Goal: Information Seeking & Learning: Check status

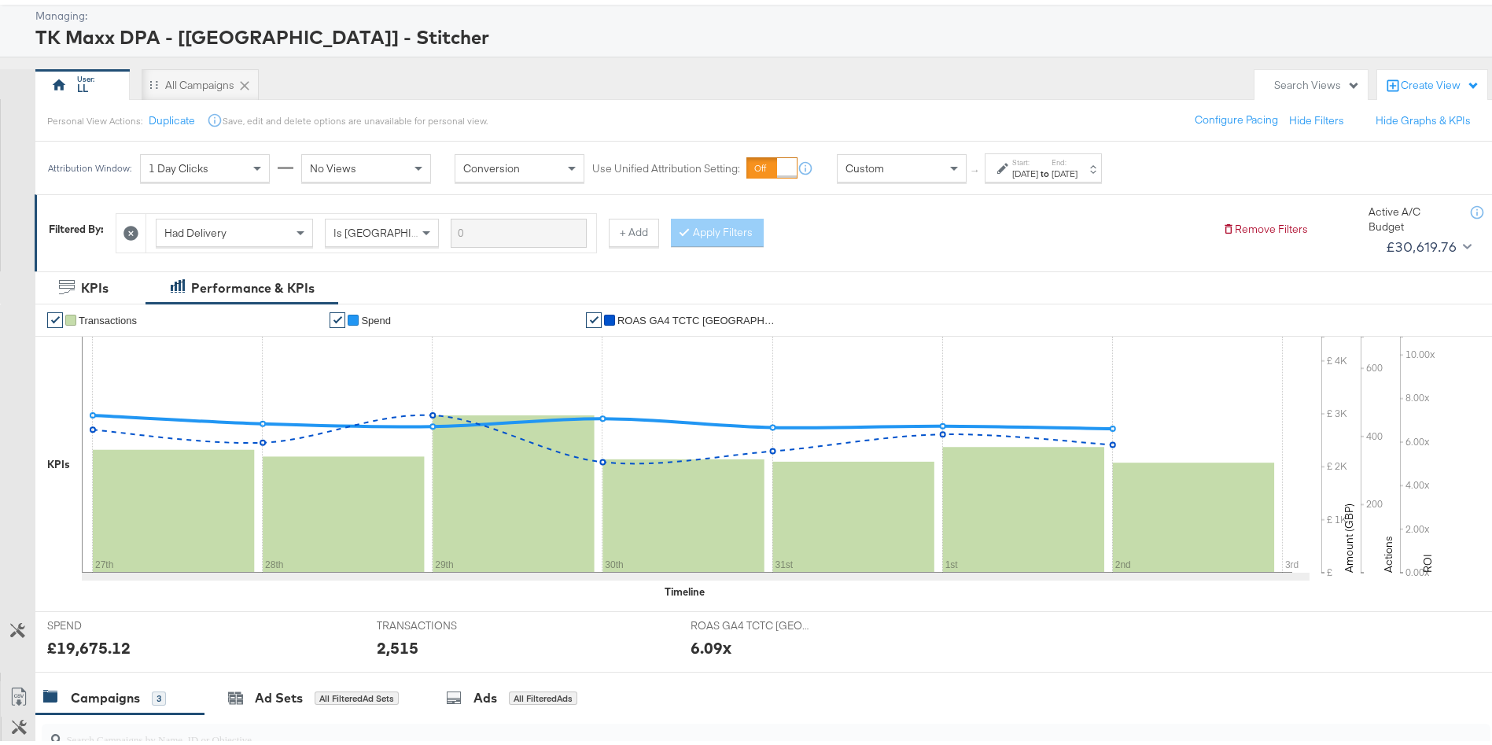
scroll to position [63, 0]
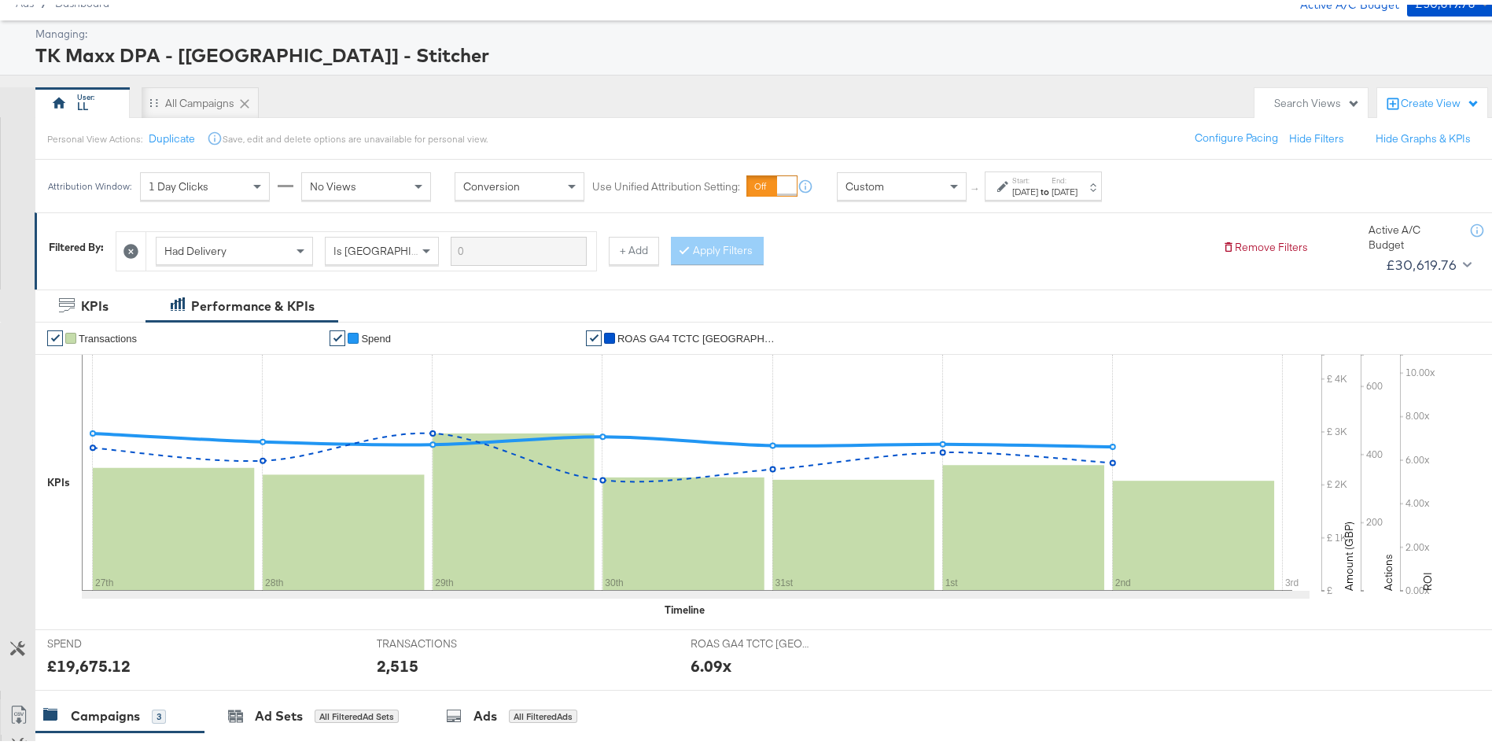
click at [1039, 176] on label "Start:" at bounding box center [1026, 176] width 26 height 10
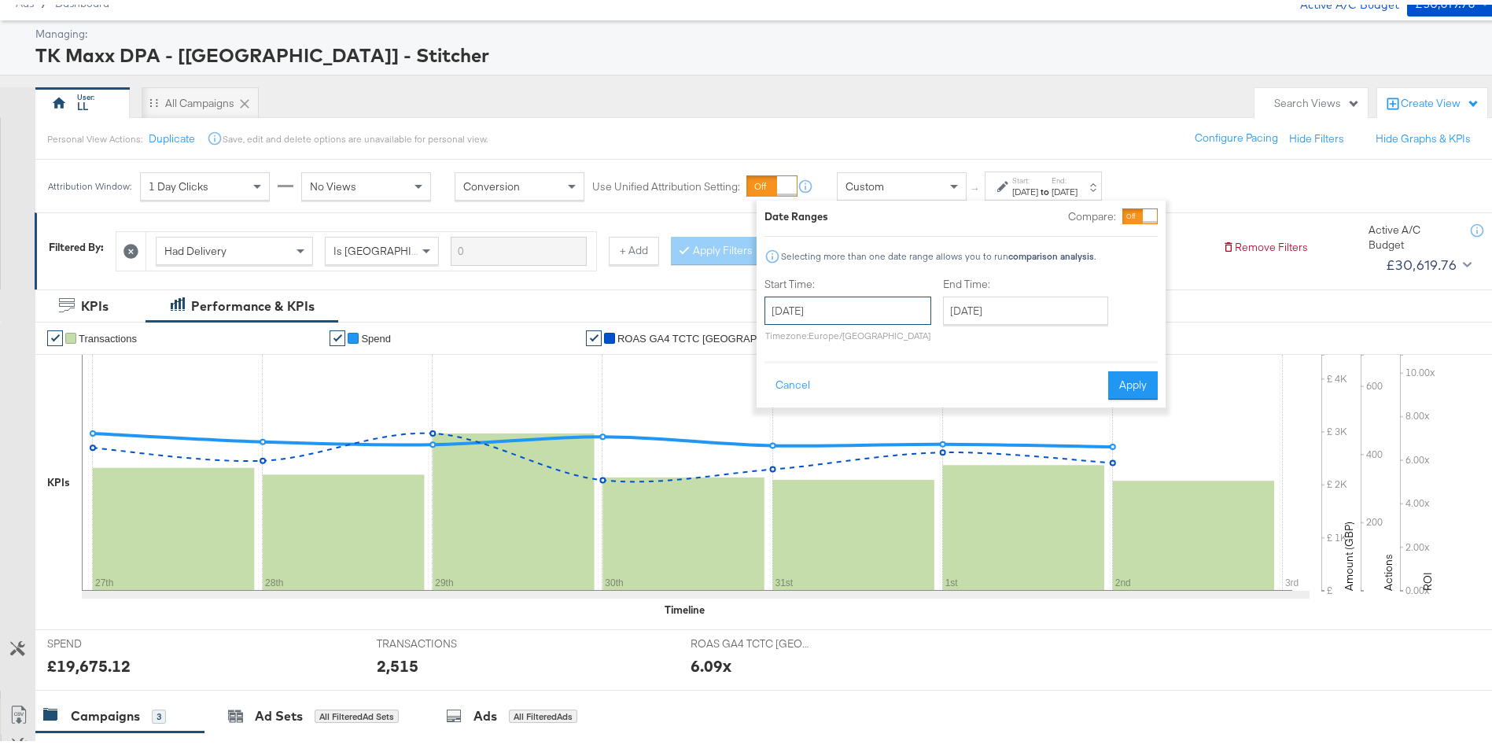
click at [865, 304] on input "July 27th 2025" at bounding box center [848, 306] width 167 height 28
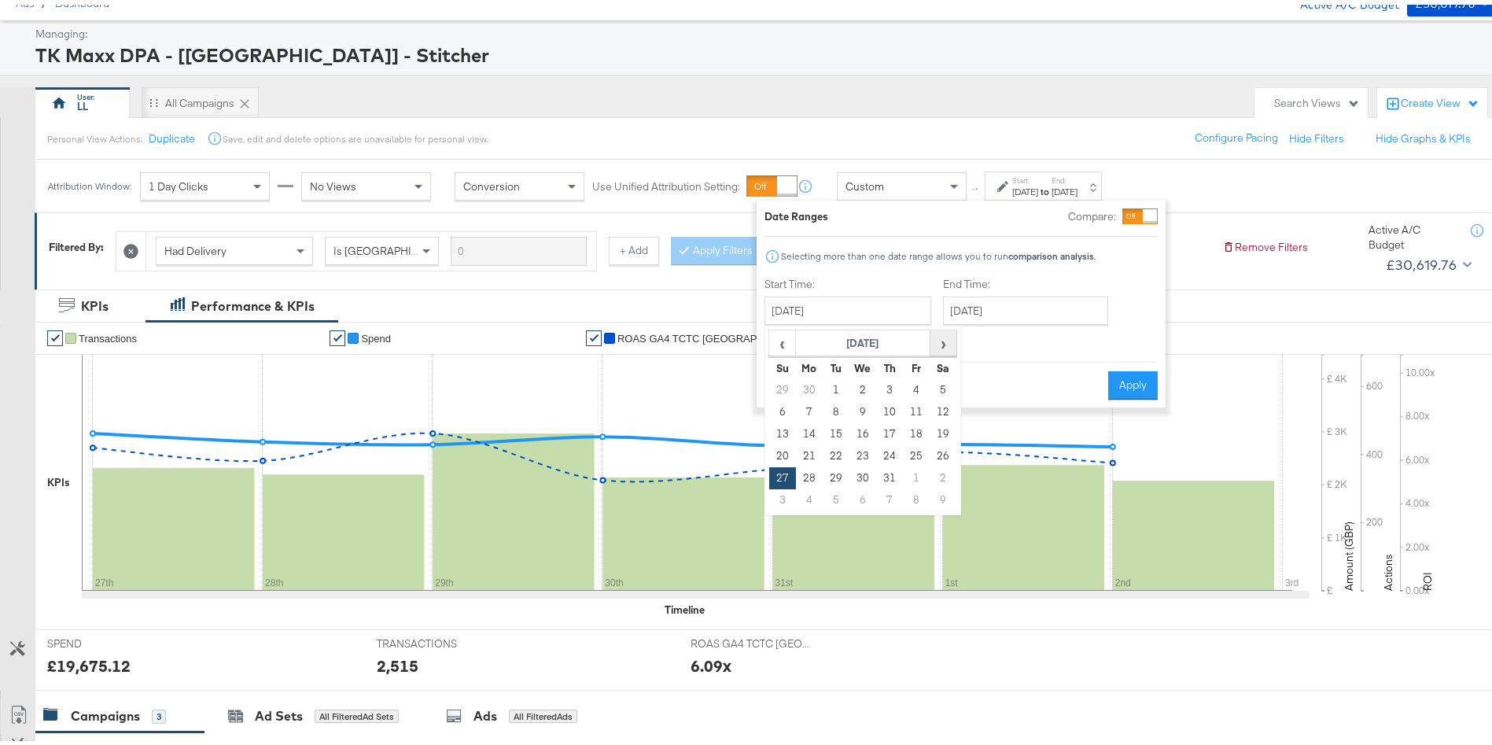
click at [943, 341] on span "›" at bounding box center [944, 339] width 24 height 24
click at [783, 409] on td "3" at bounding box center [782, 408] width 27 height 22
type input "August 3rd 2025"
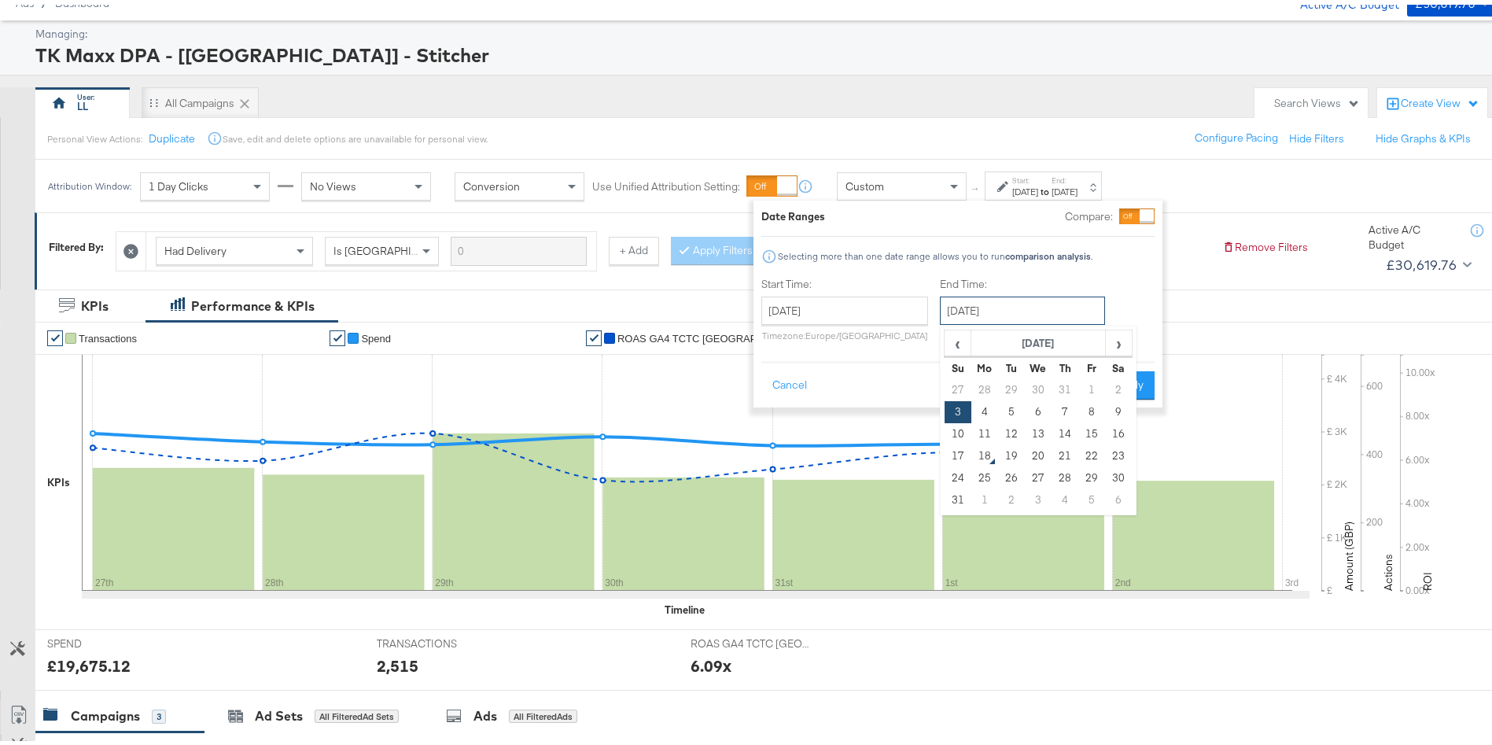
click at [1010, 304] on input "August 3rd 2025" at bounding box center [1022, 306] width 165 height 28
click at [1117, 404] on td "9" at bounding box center [1118, 408] width 27 height 22
type input "August 9th 2025"
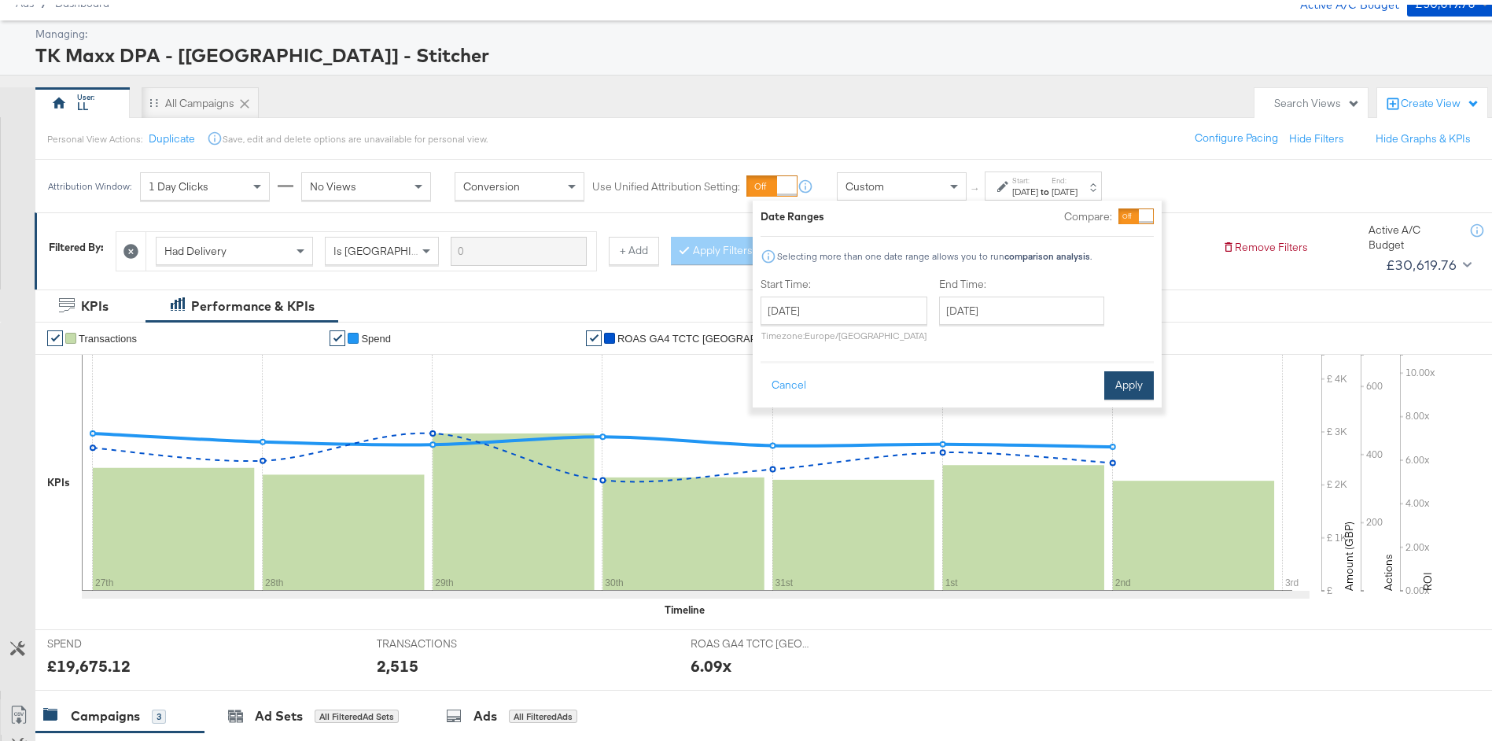
click at [1128, 379] on button "Apply" at bounding box center [1130, 381] width 50 height 28
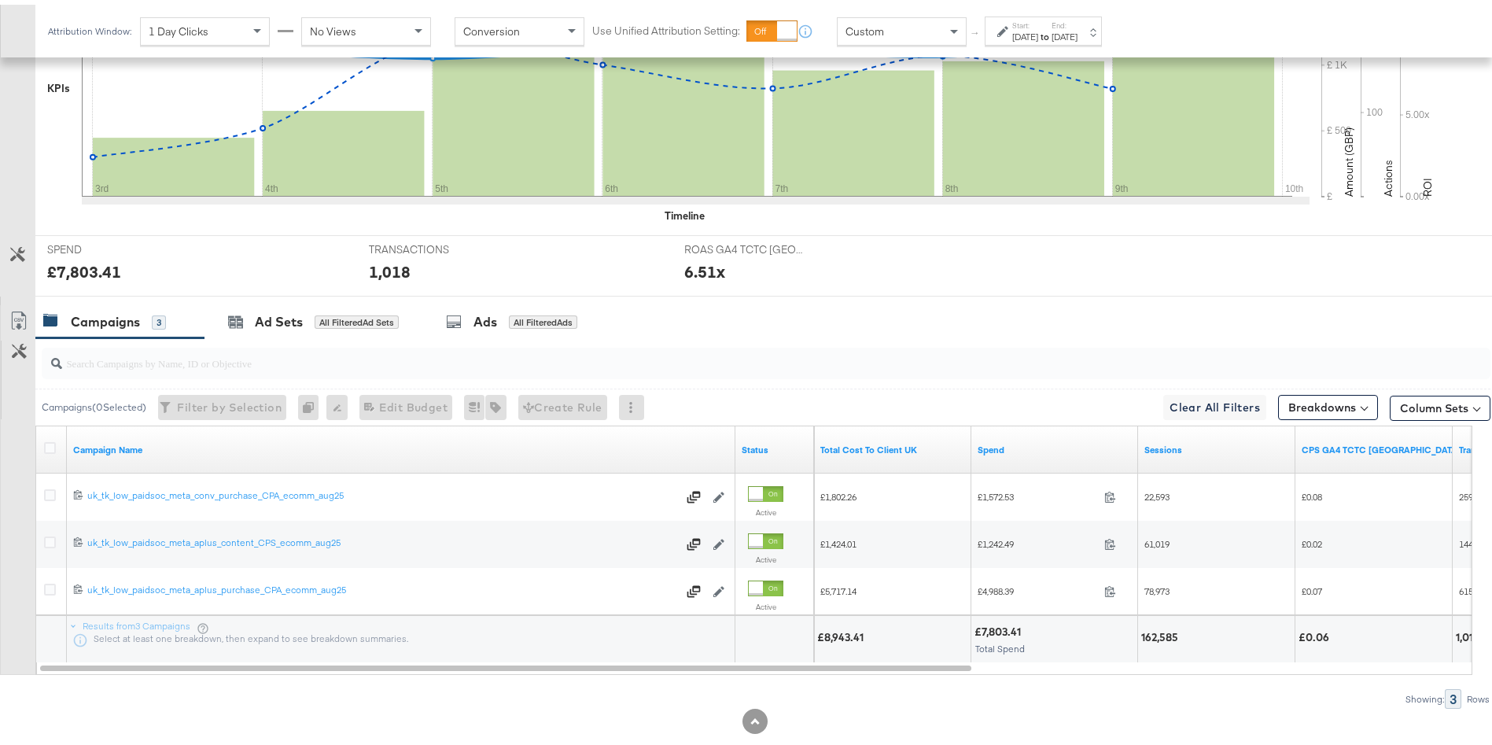
scroll to position [0, 0]
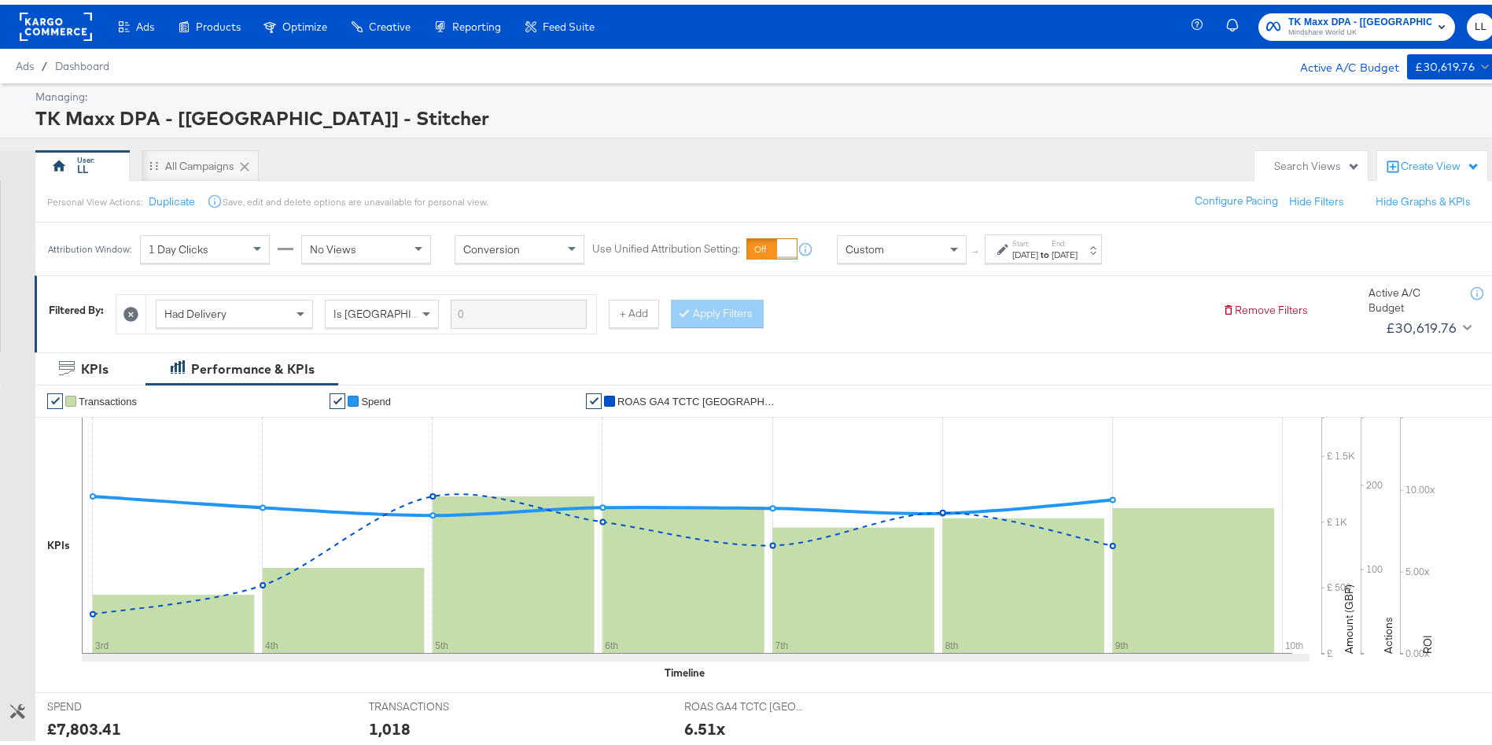
click at [1032, 230] on div "Start: Aug 3rd 2025 to End: Aug 9th 2025" at bounding box center [1043, 244] width 117 height 29
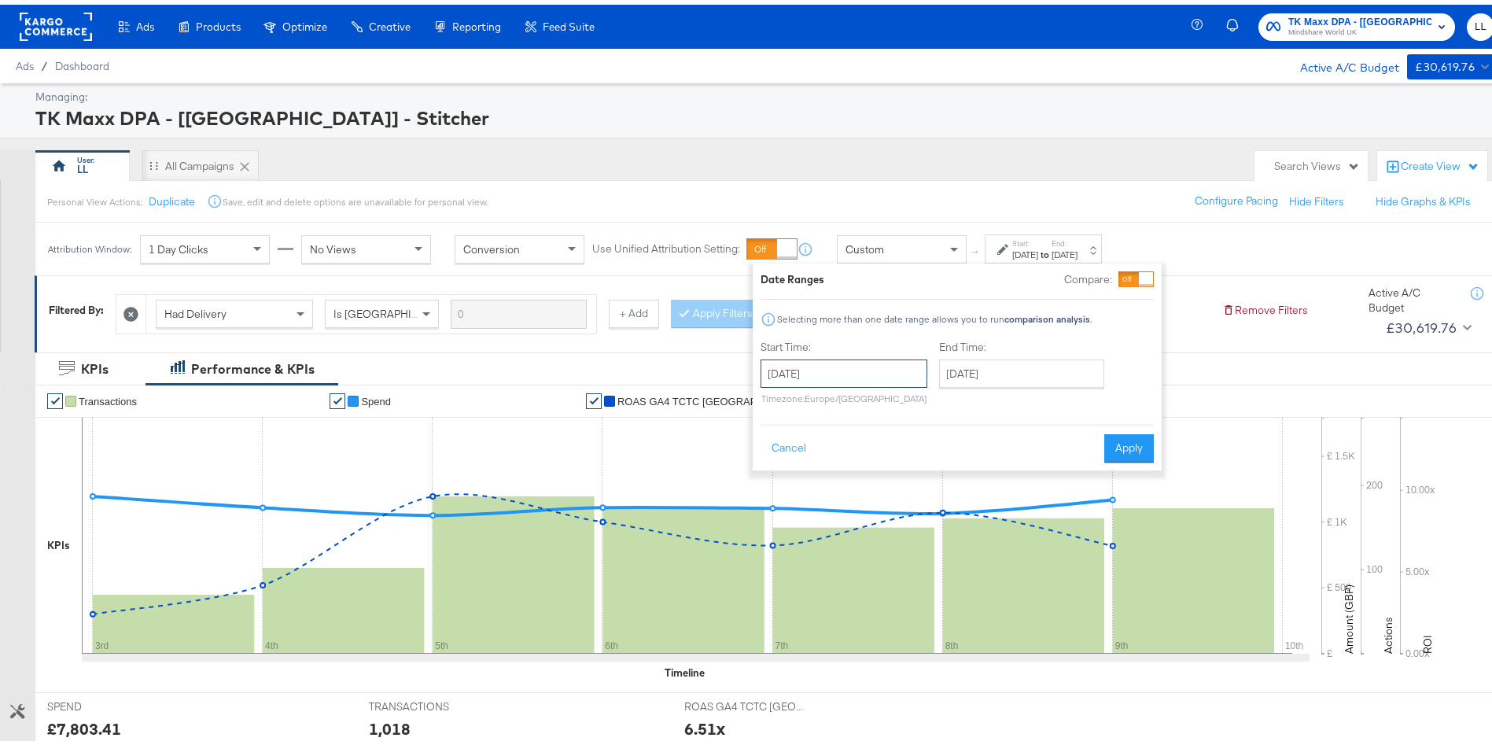
click at [845, 360] on input "August 3rd 2025" at bounding box center [844, 369] width 167 height 28
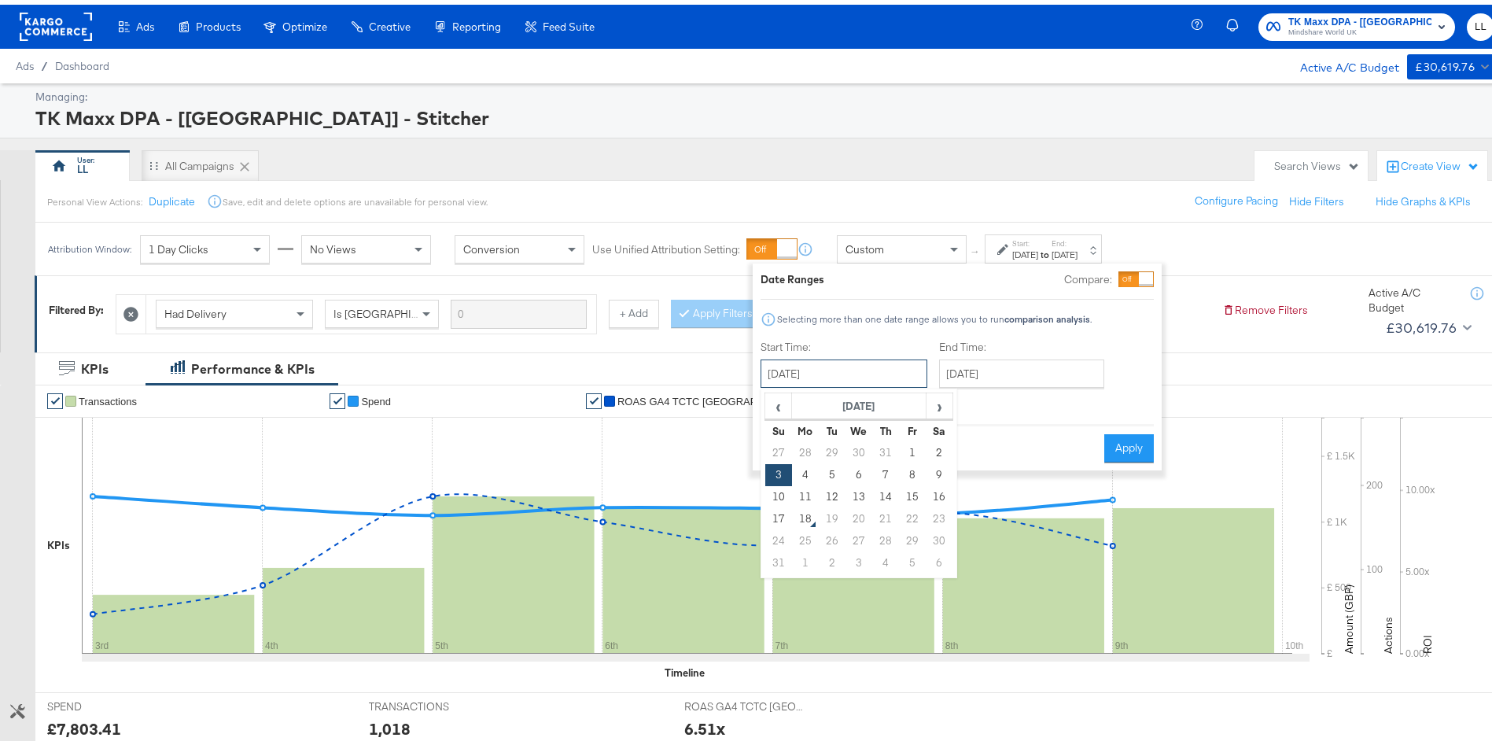
click at [803, 366] on input "August 3rd 2025" at bounding box center [844, 369] width 167 height 28
click at [998, 372] on input "August 9th 2025" at bounding box center [1021, 369] width 165 height 28
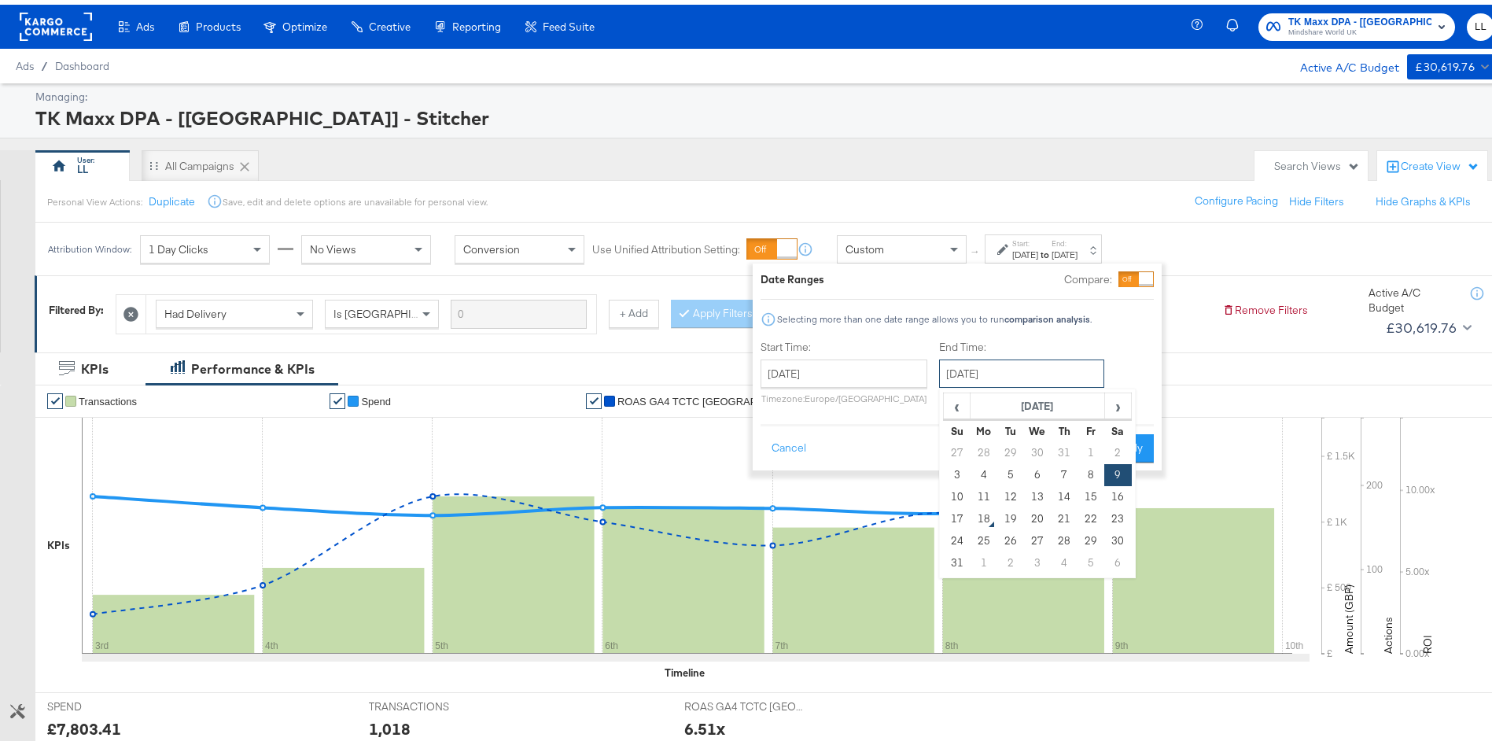
click at [972, 380] on input "August 9th 2025" at bounding box center [1021, 369] width 165 height 28
click at [779, 121] on div "TK Maxx DPA - [[GEOGRAPHIC_DATA]] - Stitcher" at bounding box center [763, 113] width 1456 height 27
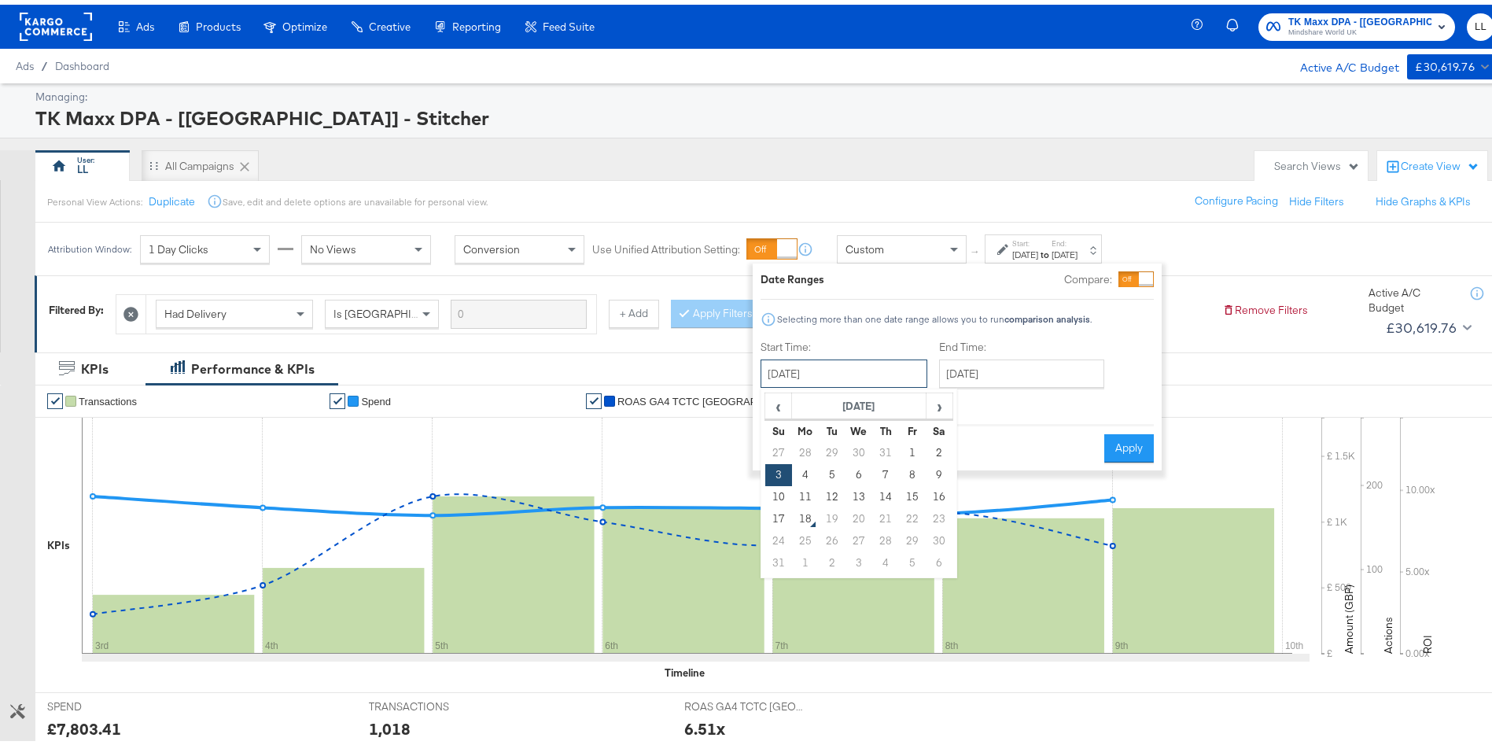
click at [813, 360] on input "August 3rd 2025" at bounding box center [844, 369] width 167 height 28
click at [781, 407] on span "‹" at bounding box center [778, 401] width 24 height 24
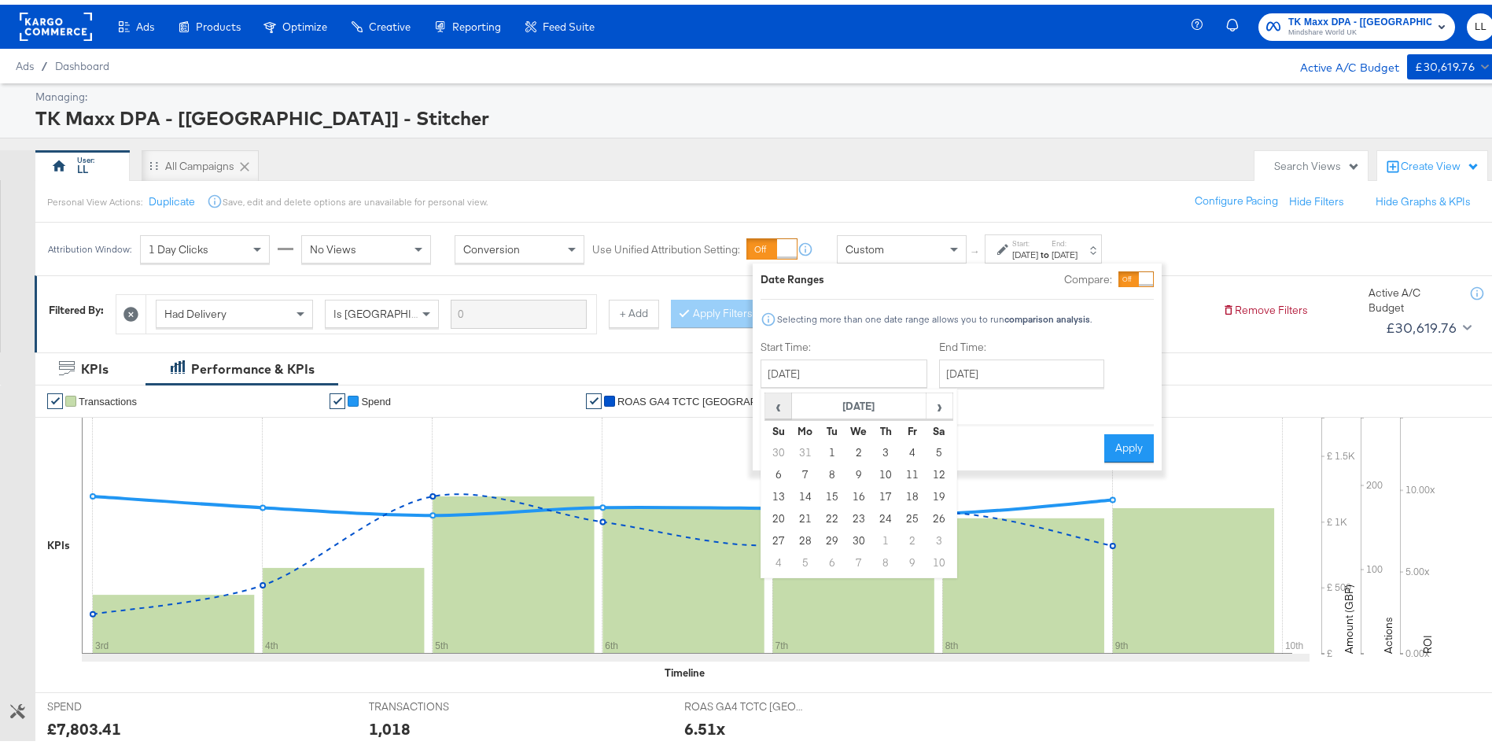
click at [781, 407] on span "‹" at bounding box center [778, 401] width 24 height 24
click at [781, 472] on td "2" at bounding box center [779, 470] width 27 height 22
type input "[DATE]"
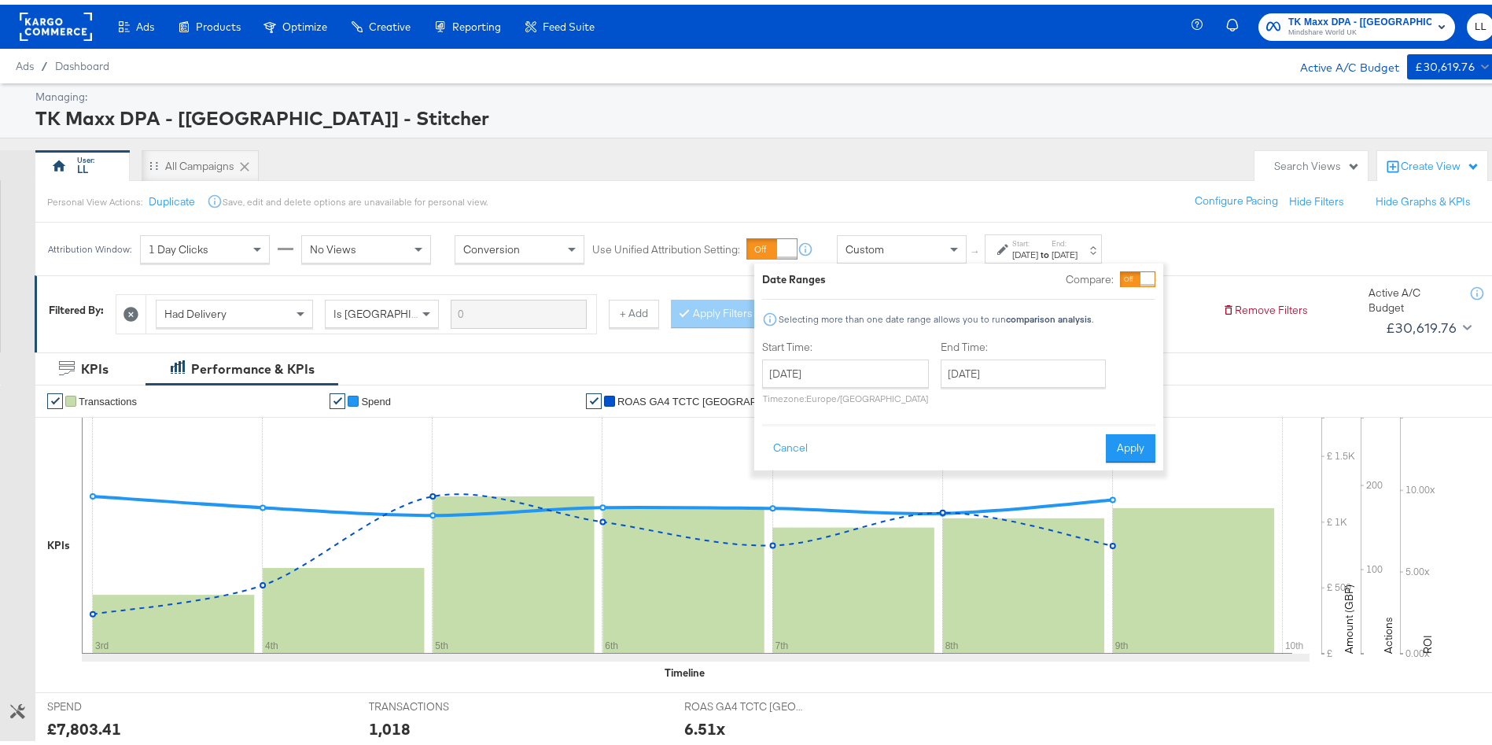
click at [1014, 351] on div "End Time: August 9th 2025 ‹ August 2025 › Su Mo Tu We Th Fr Sa 27 28 29 30 31 1…" at bounding box center [1027, 371] width 172 height 72
click at [983, 368] on input "August 9th 2025" at bounding box center [1023, 369] width 165 height 28
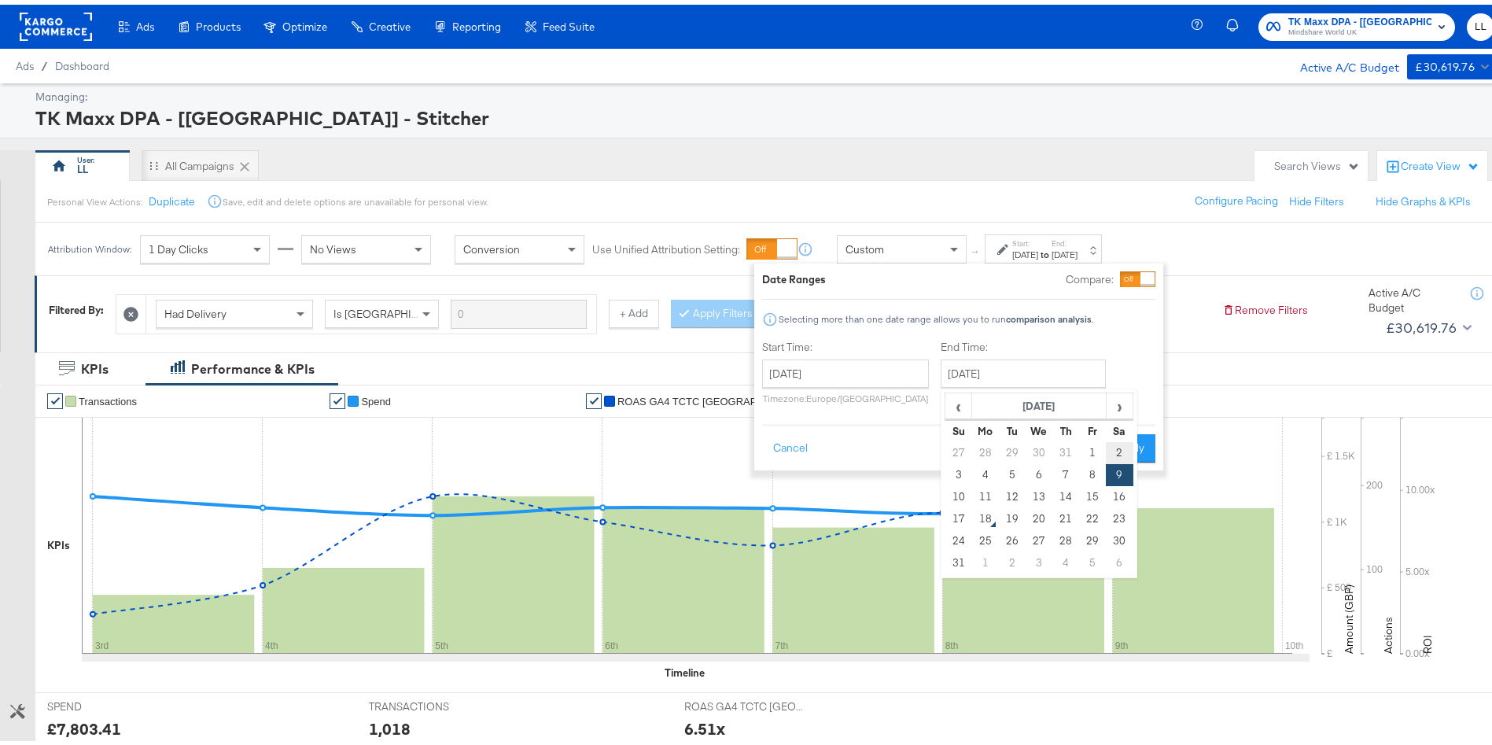
click at [1111, 445] on td "2" at bounding box center [1119, 448] width 27 height 22
type input "[DATE]"
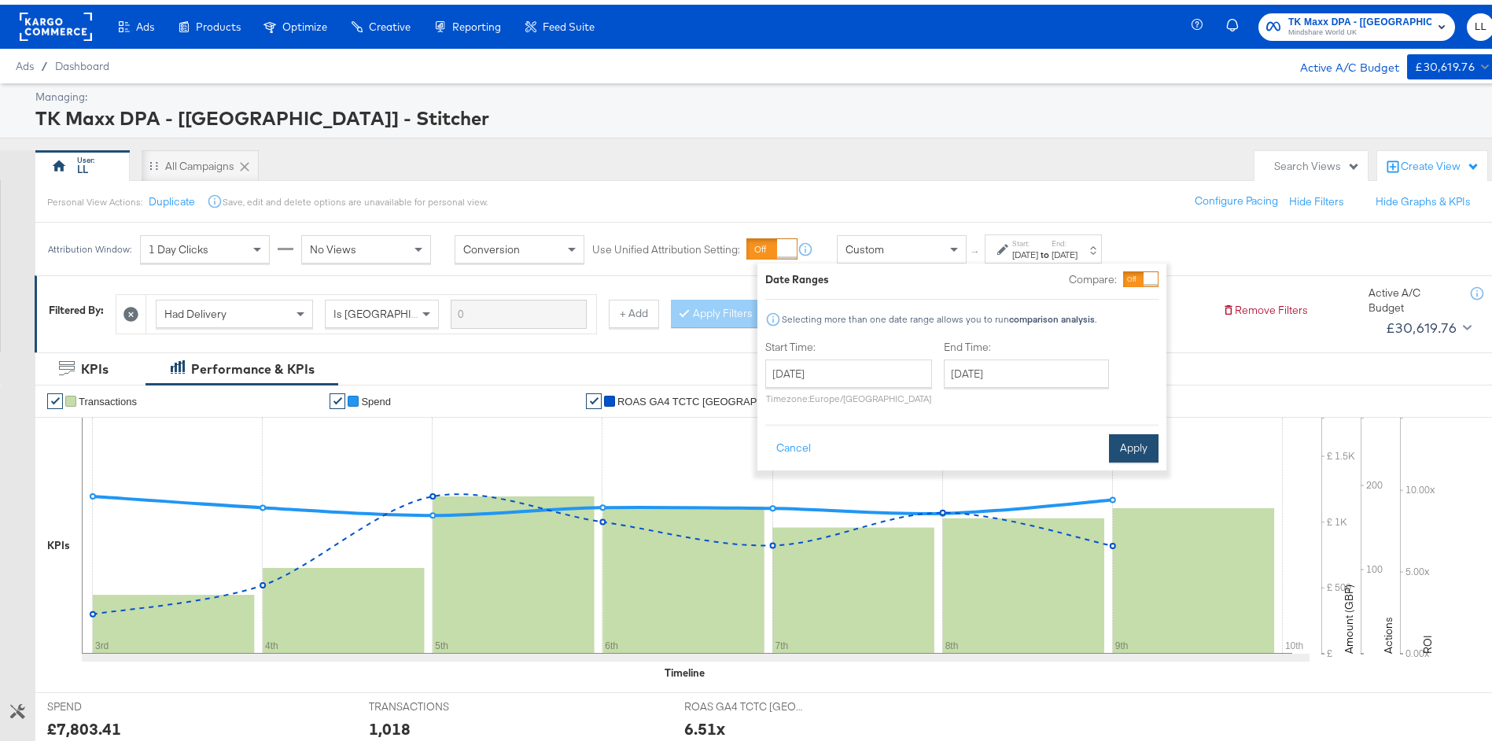
click at [1135, 441] on button "Apply" at bounding box center [1134, 444] width 50 height 28
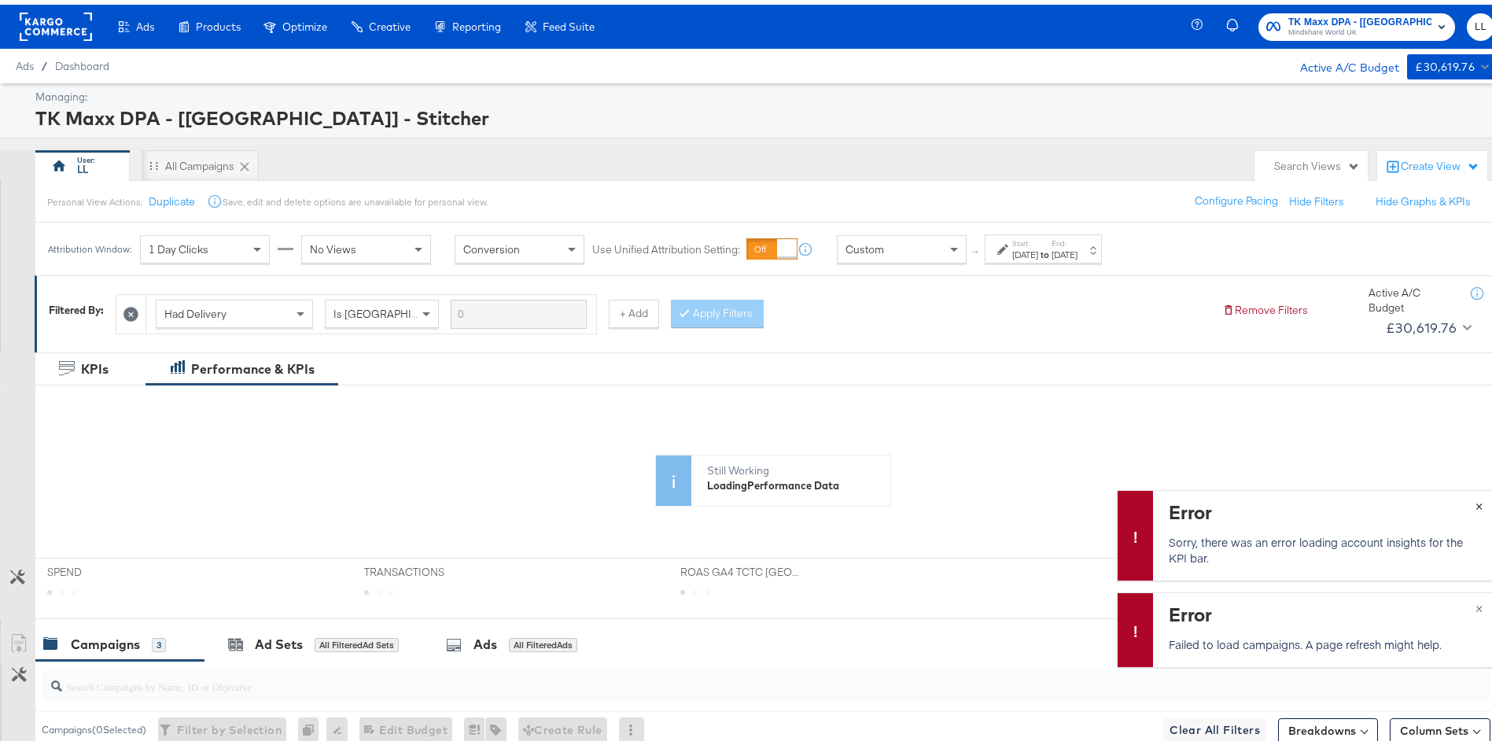
click at [1476, 503] on span "×" at bounding box center [1479, 500] width 7 height 18
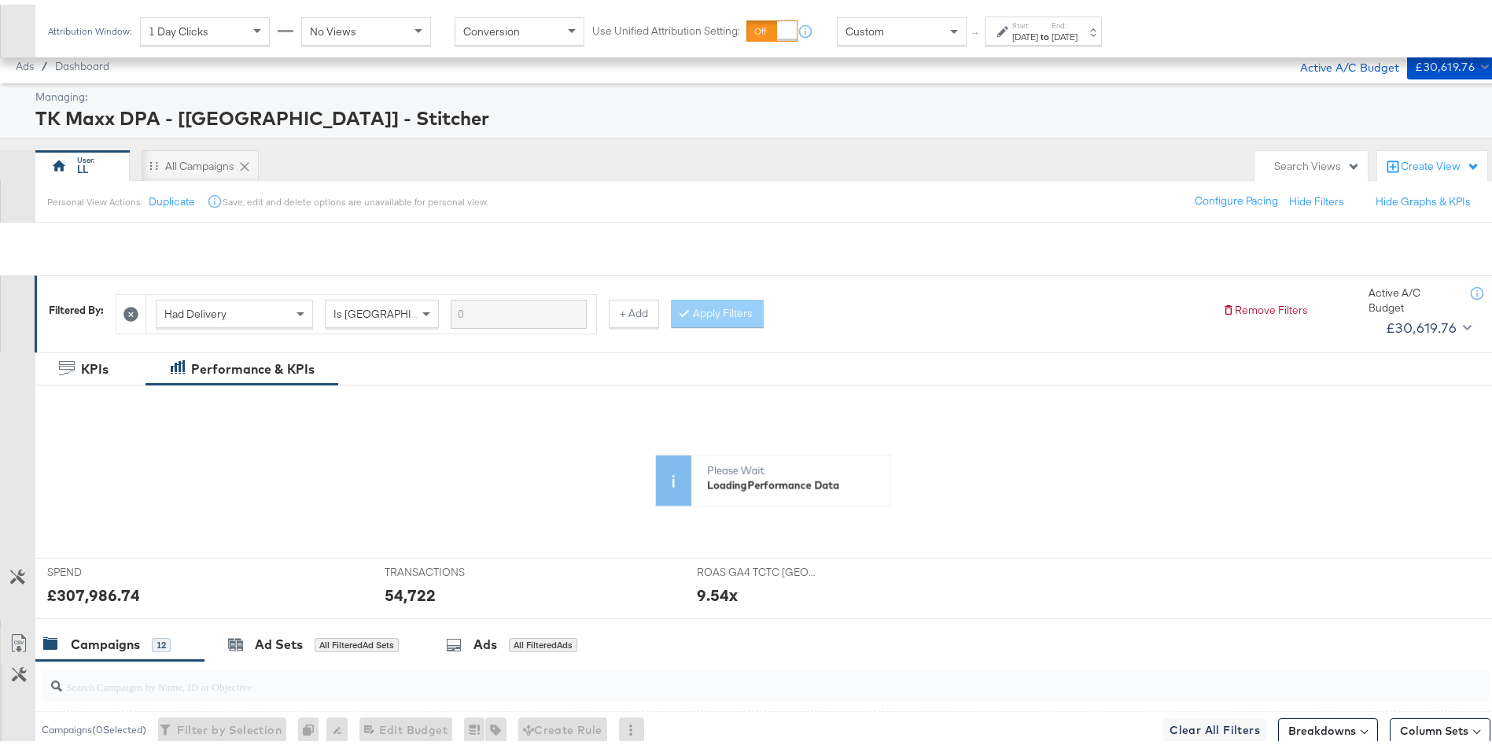
scroll to position [540, 0]
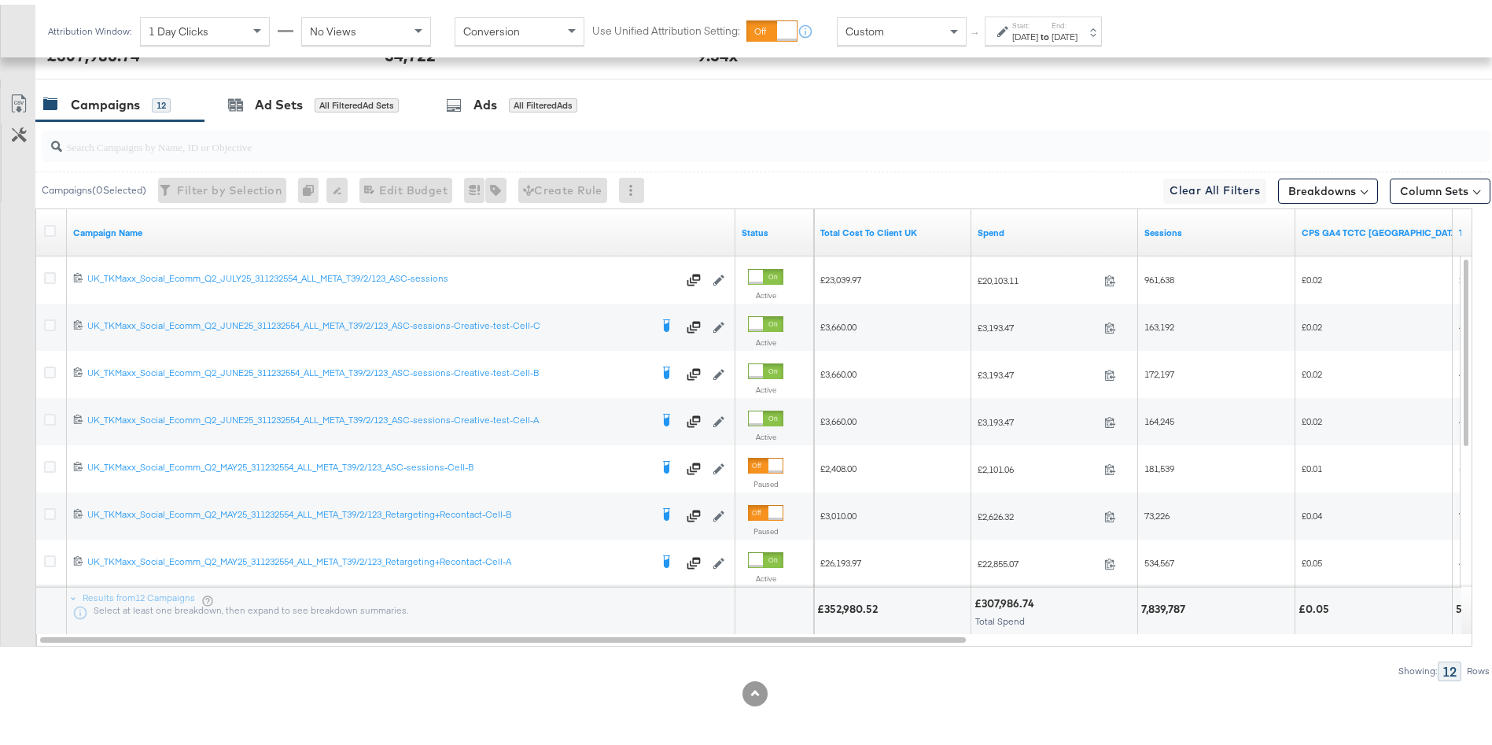
click at [854, 605] on div "£352,980.52" at bounding box center [849, 604] width 65 height 15
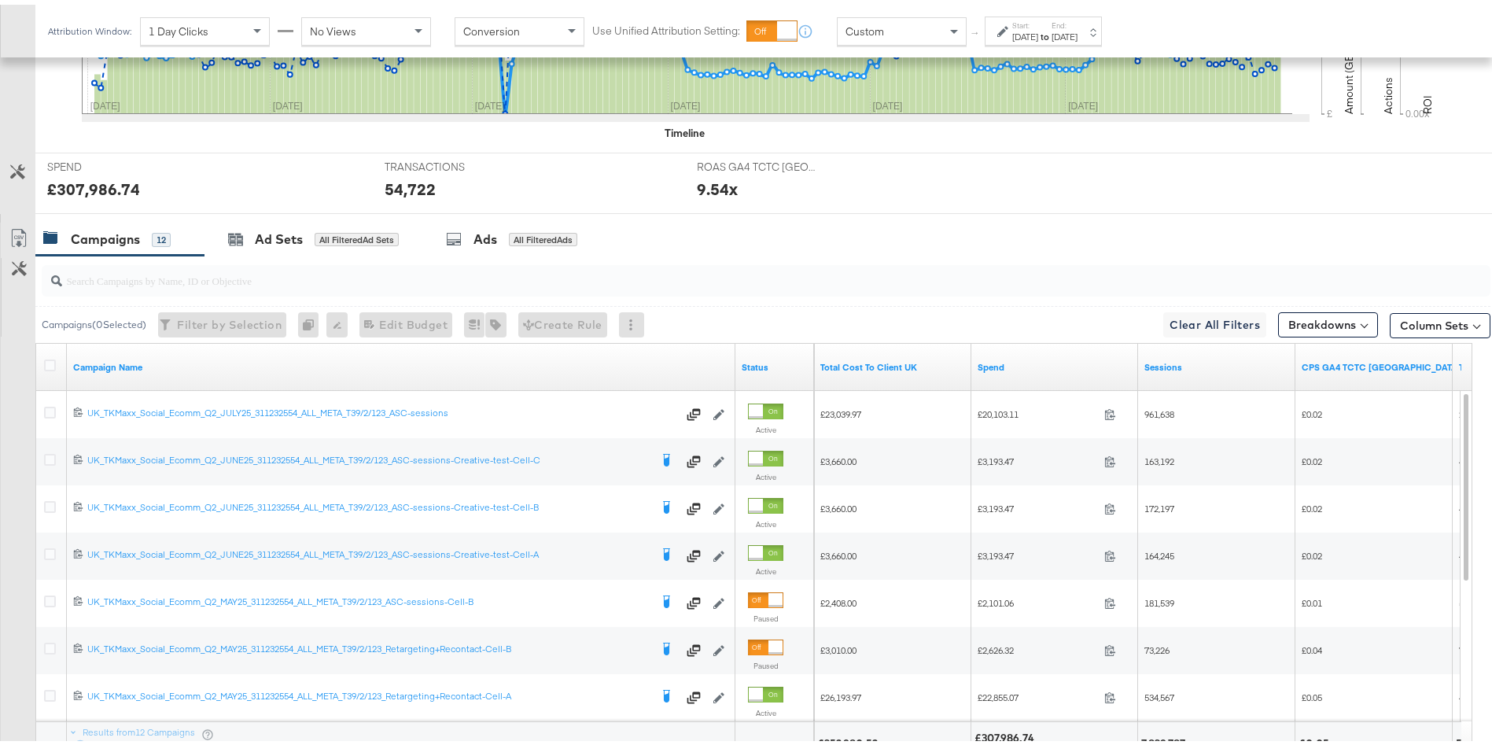
scroll to position [674, 0]
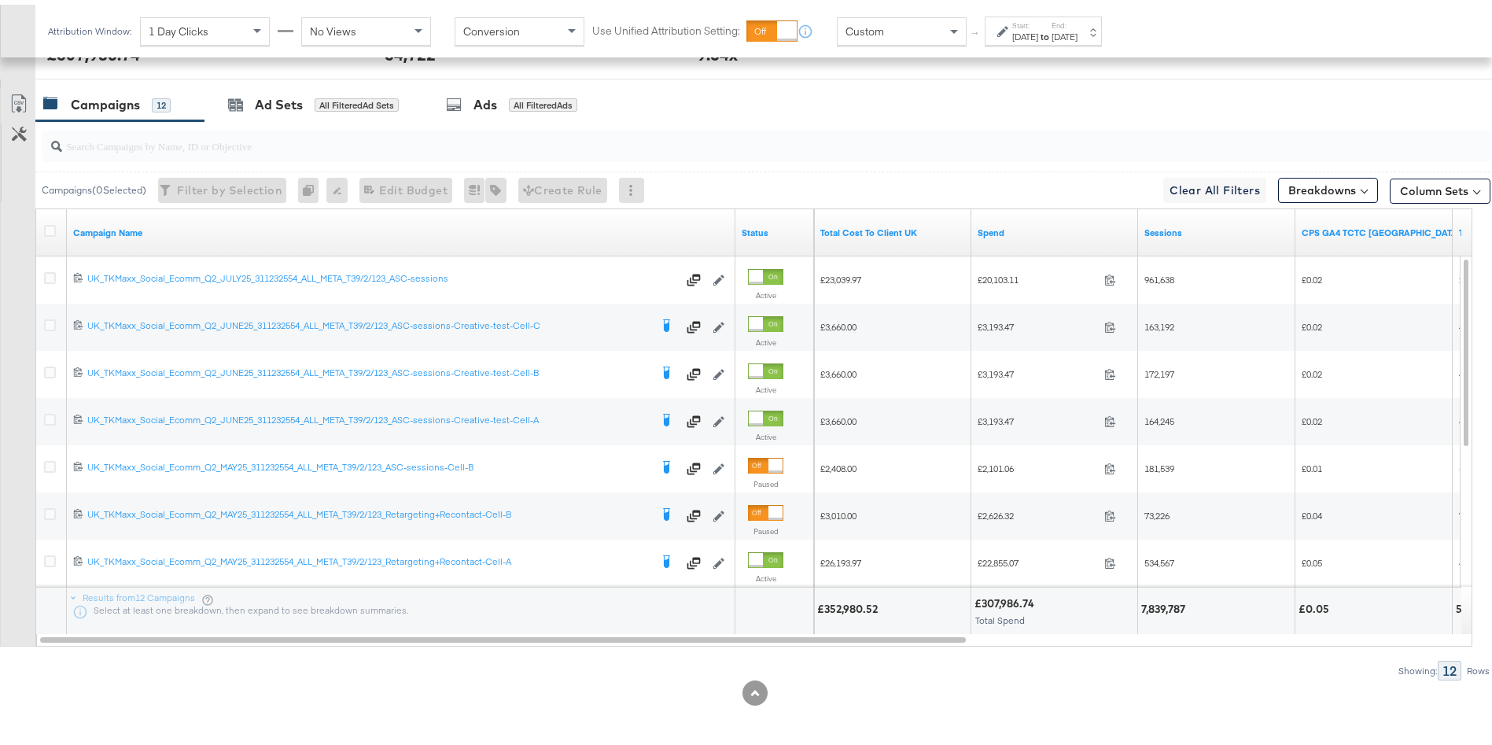
click at [1083, 39] on div "Start: [DATE] to End: [DATE]" at bounding box center [1043, 26] width 117 height 29
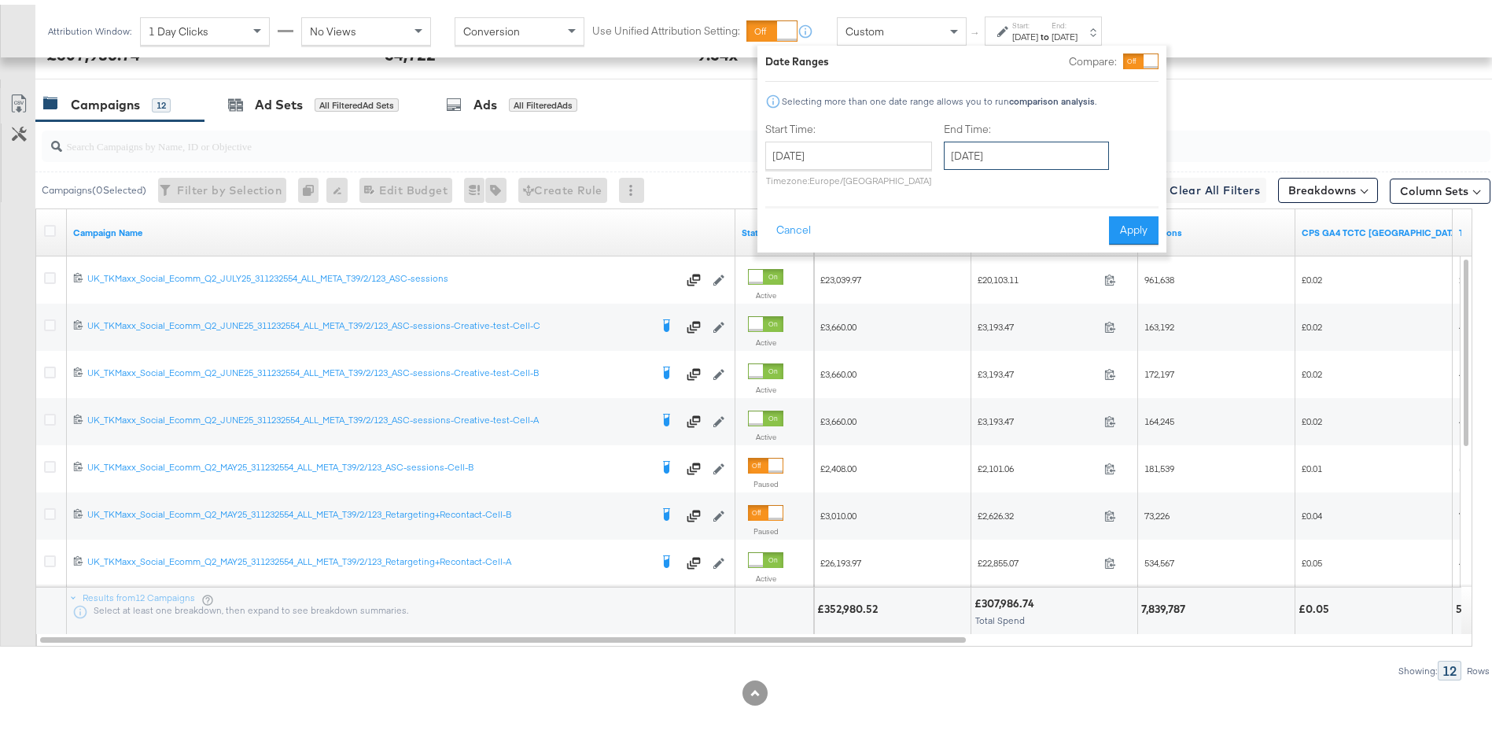
click at [998, 143] on input "[DATE]" at bounding box center [1026, 151] width 165 height 28
click at [963, 181] on span "‹" at bounding box center [962, 184] width 24 height 24
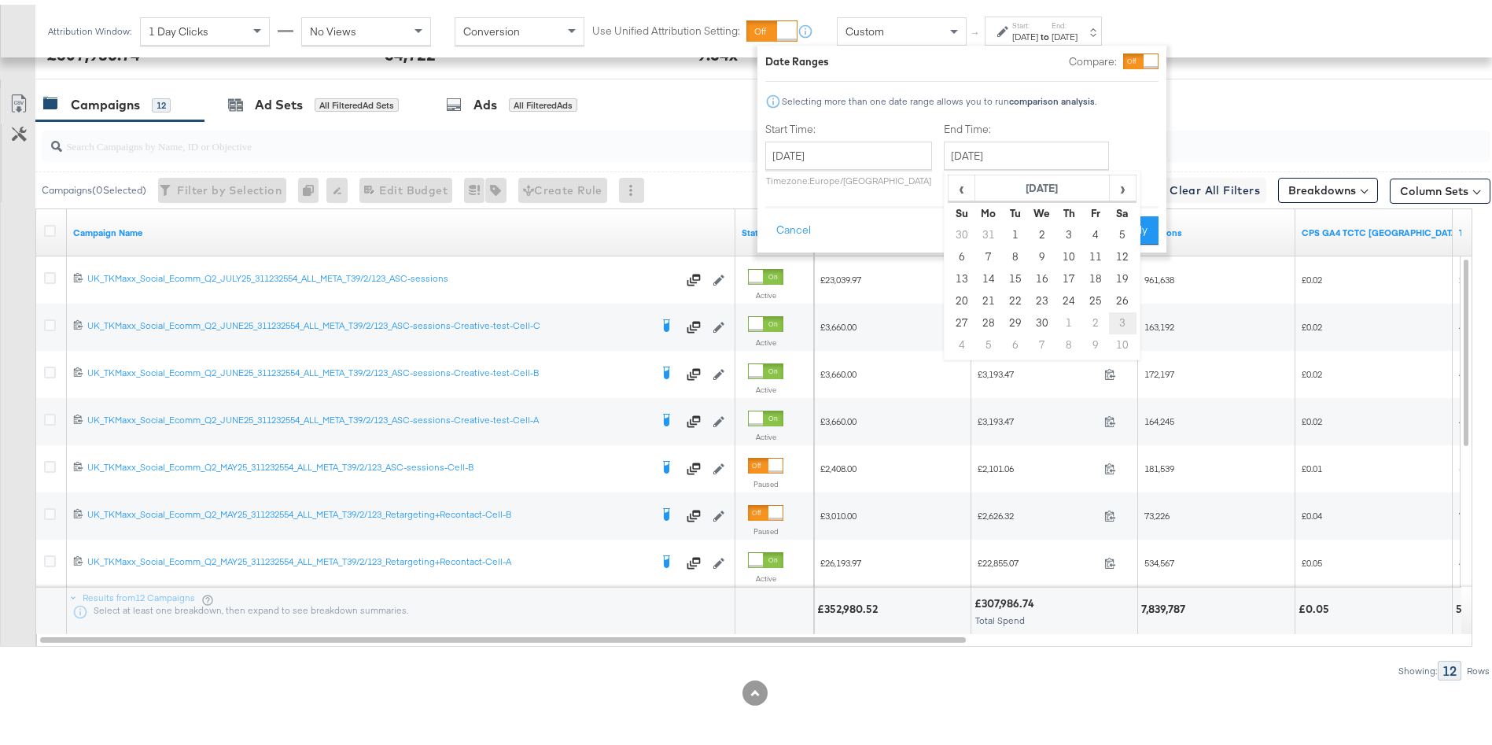
click at [1123, 318] on td "3" at bounding box center [1122, 319] width 27 height 22
type input "[DATE]"
click at [1138, 234] on button "Apply" at bounding box center [1132, 226] width 50 height 28
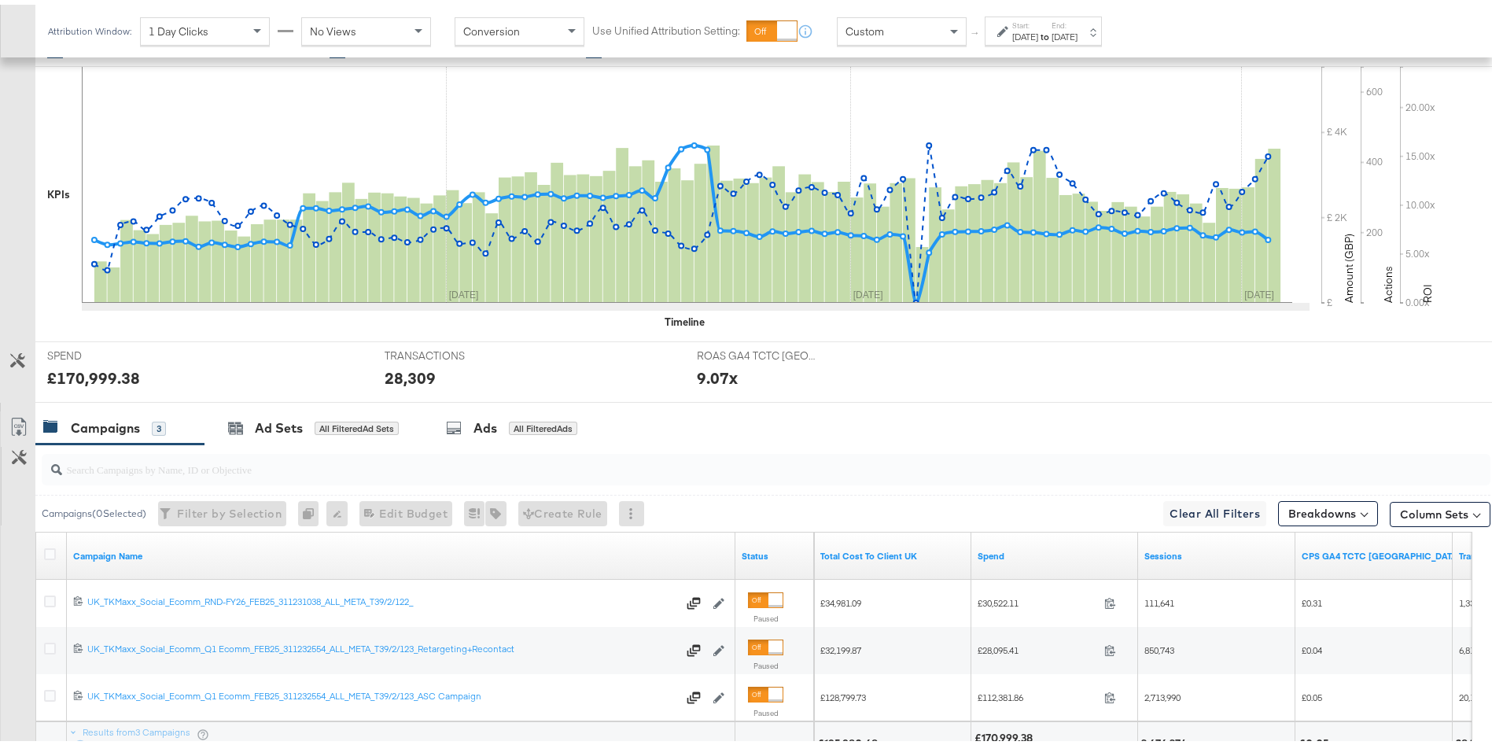
scroll to position [485, 0]
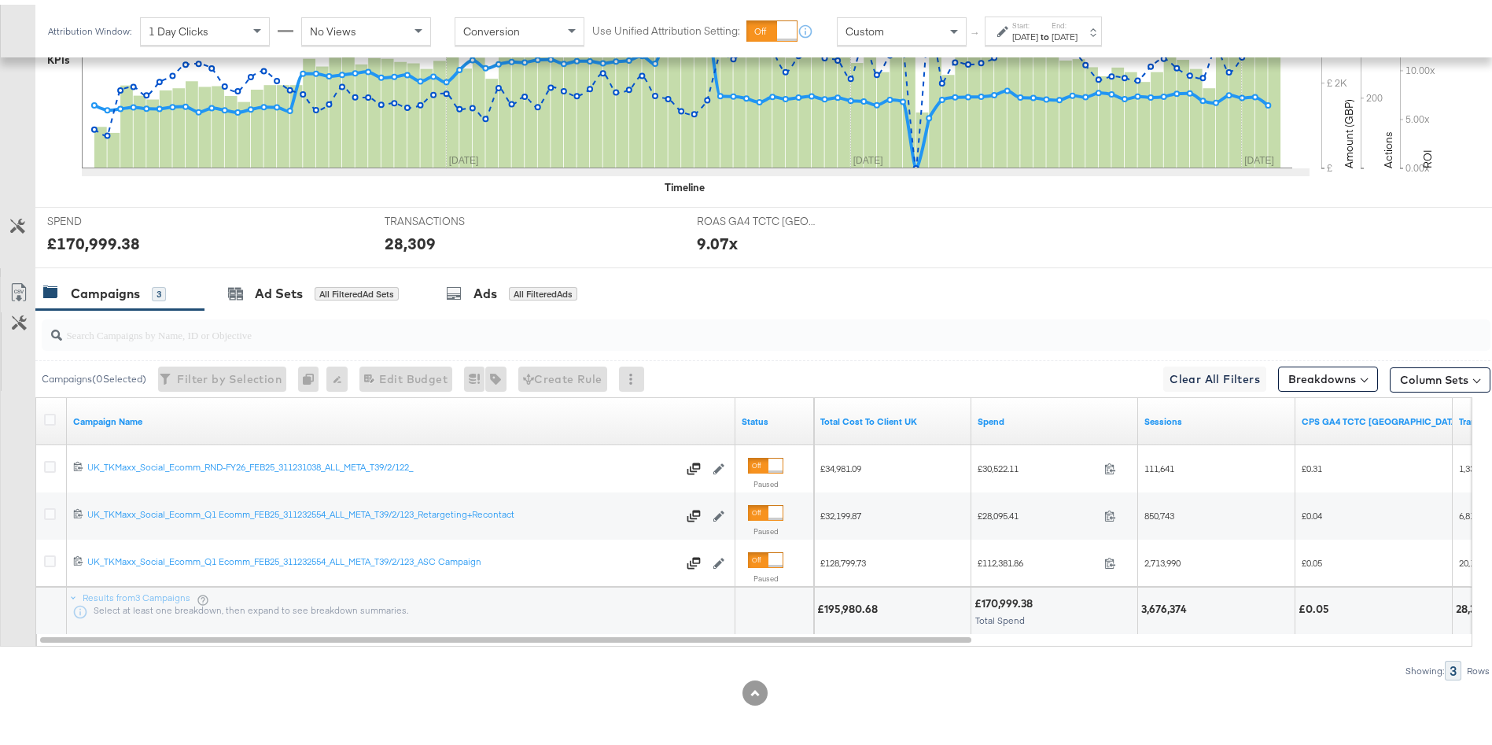
click at [1052, 26] on strong "to" at bounding box center [1045, 32] width 13 height 12
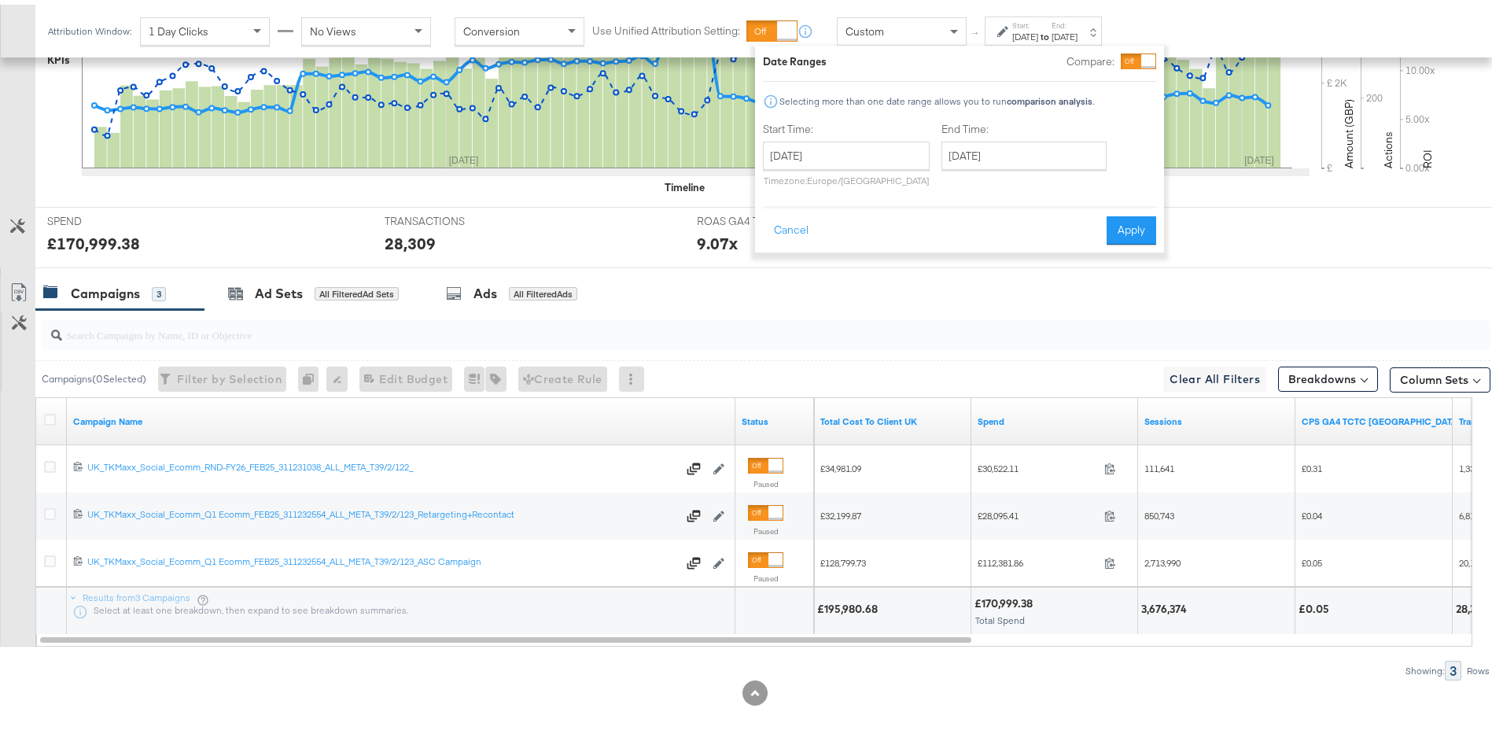
click at [1052, 26] on strong "to" at bounding box center [1045, 32] width 13 height 12
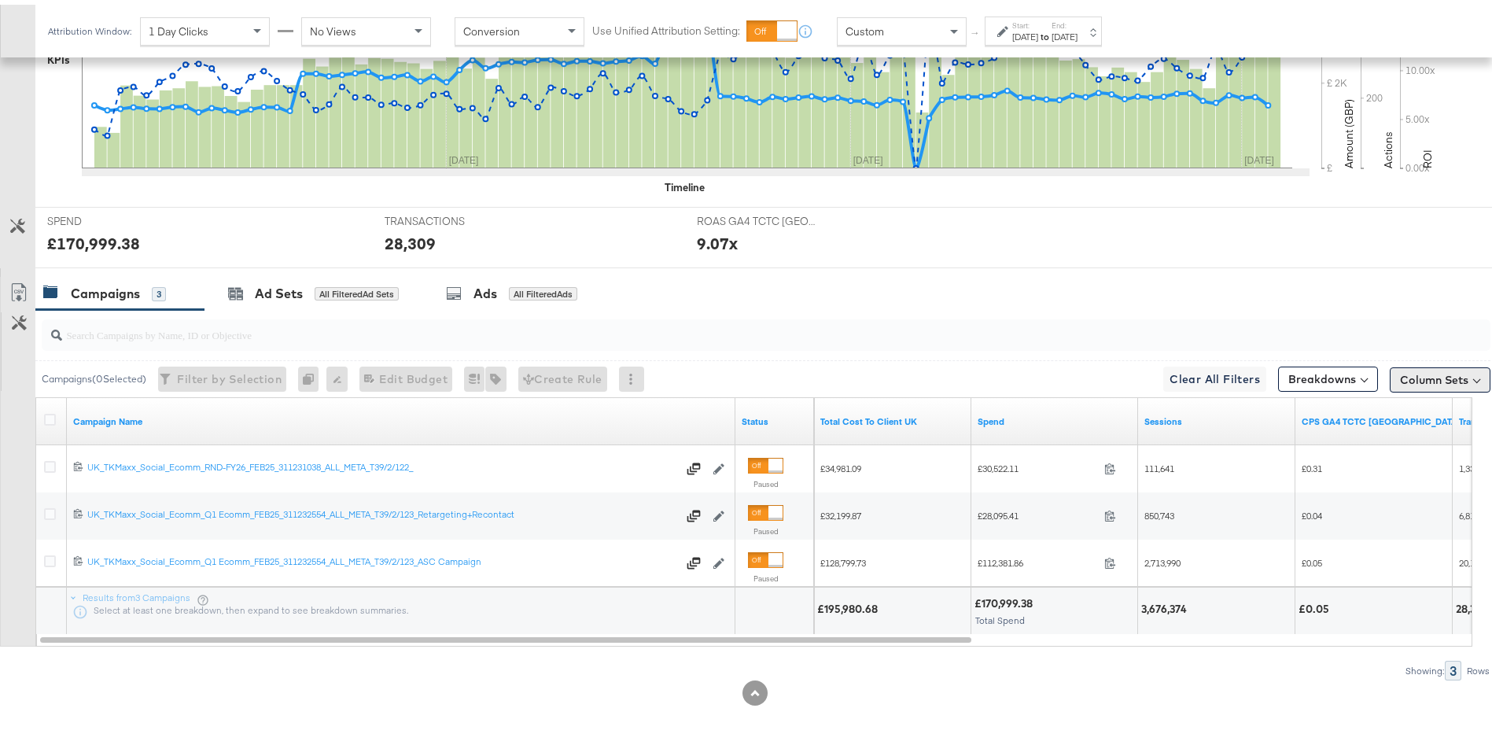
click at [1467, 363] on button "Column Sets" at bounding box center [1440, 375] width 101 height 25
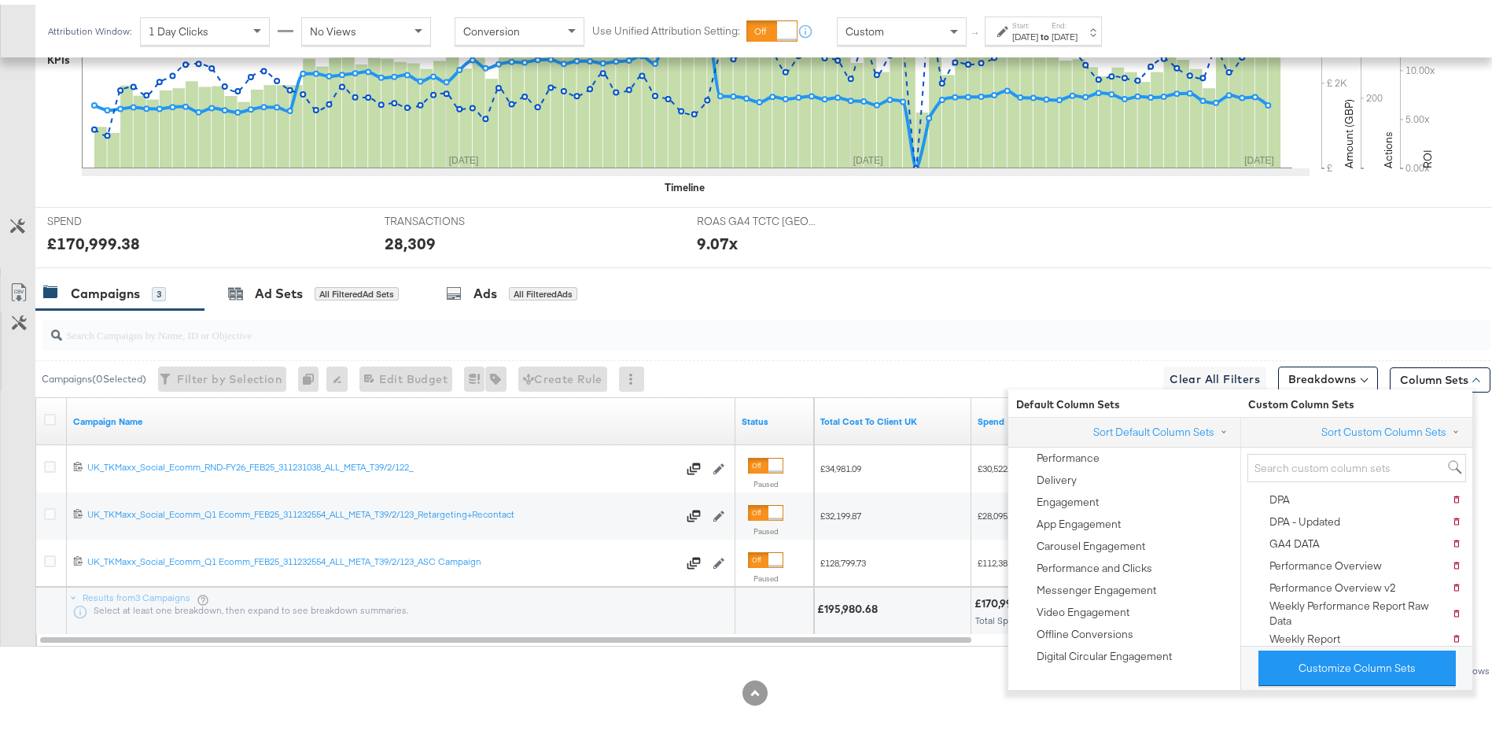
click at [1000, 274] on div "Campaigns 3 Ad Sets All Filtered Ad Sets Ads All Filtered Ads" at bounding box center [772, 289] width 1475 height 34
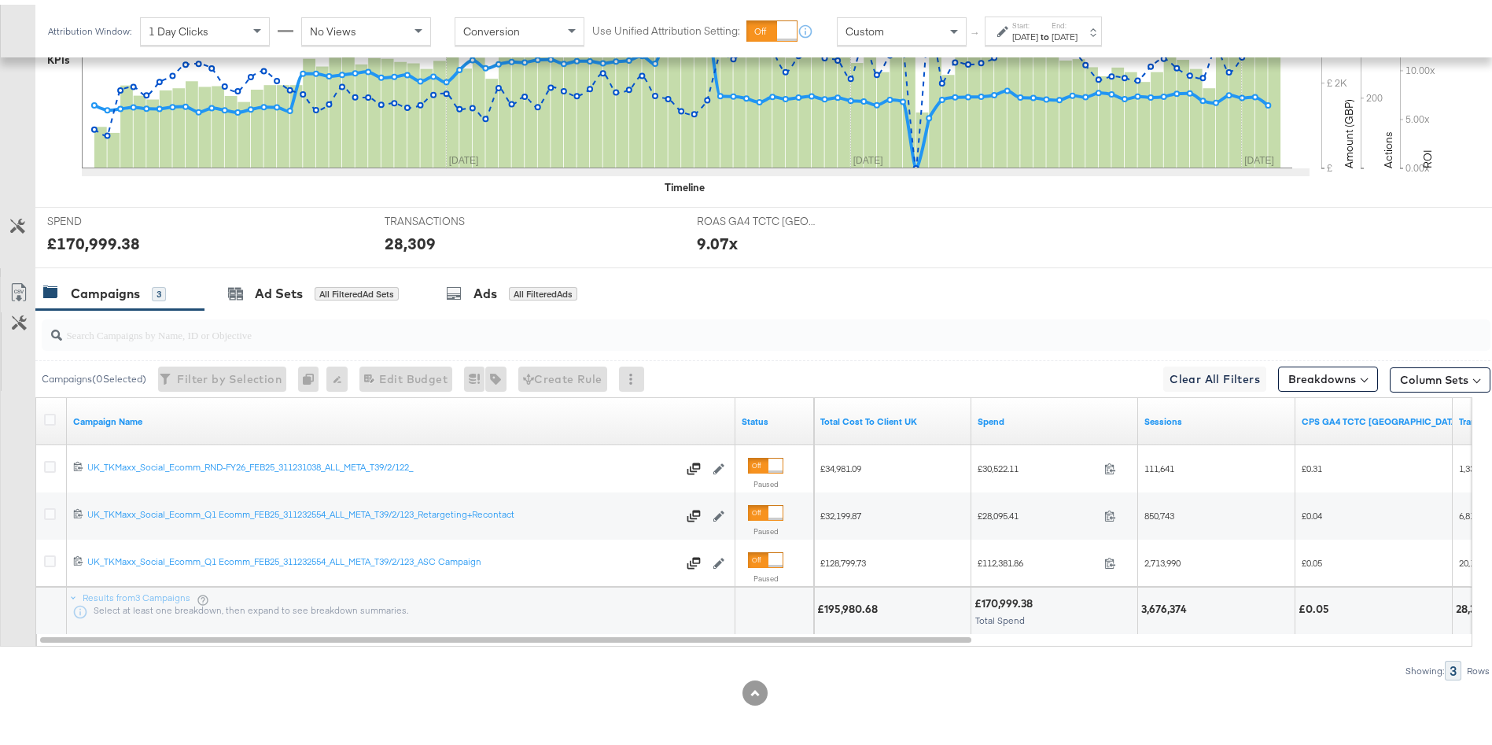
click at [1039, 20] on label "Start:" at bounding box center [1026, 21] width 26 height 10
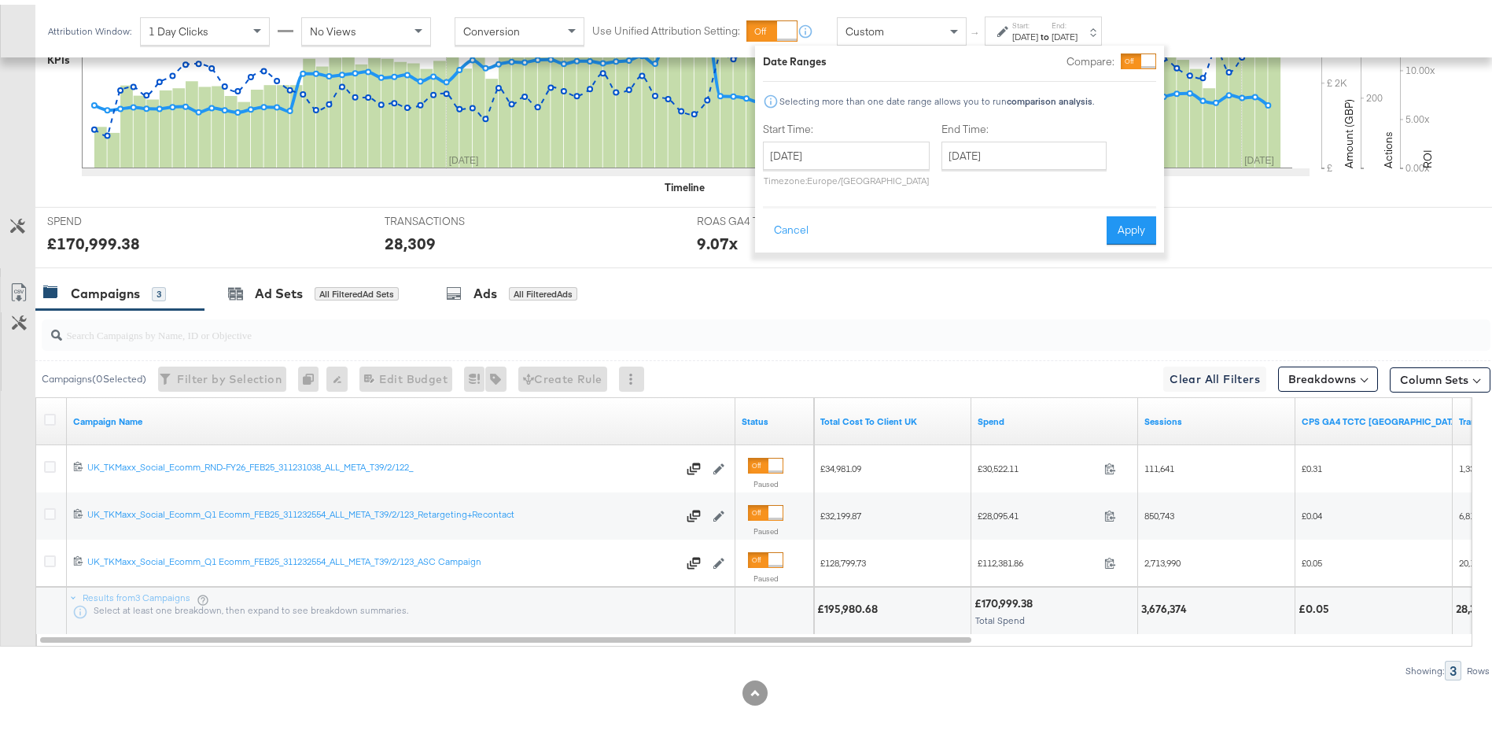
click at [1039, 20] on label "Start:" at bounding box center [1026, 21] width 26 height 10
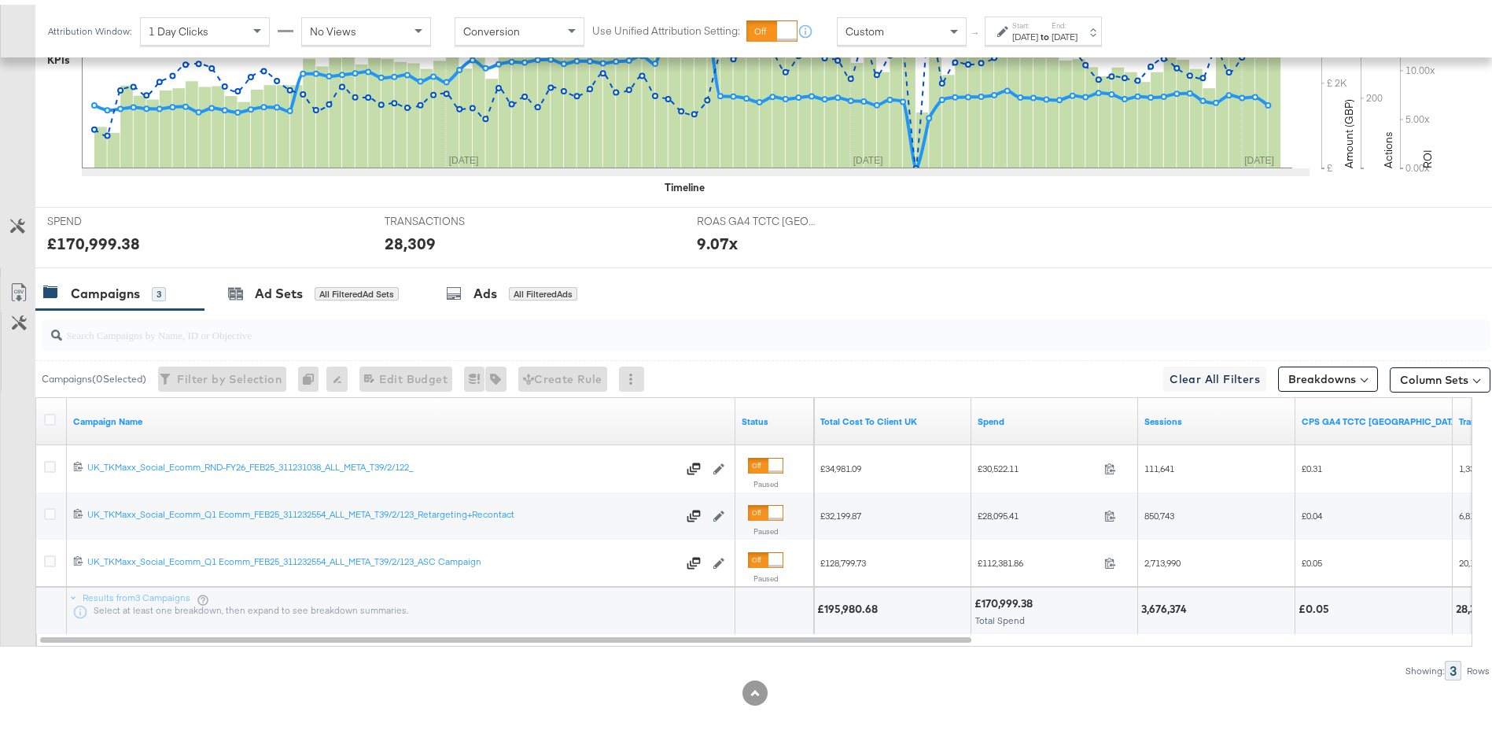
click at [1039, 20] on label "Start:" at bounding box center [1026, 21] width 26 height 10
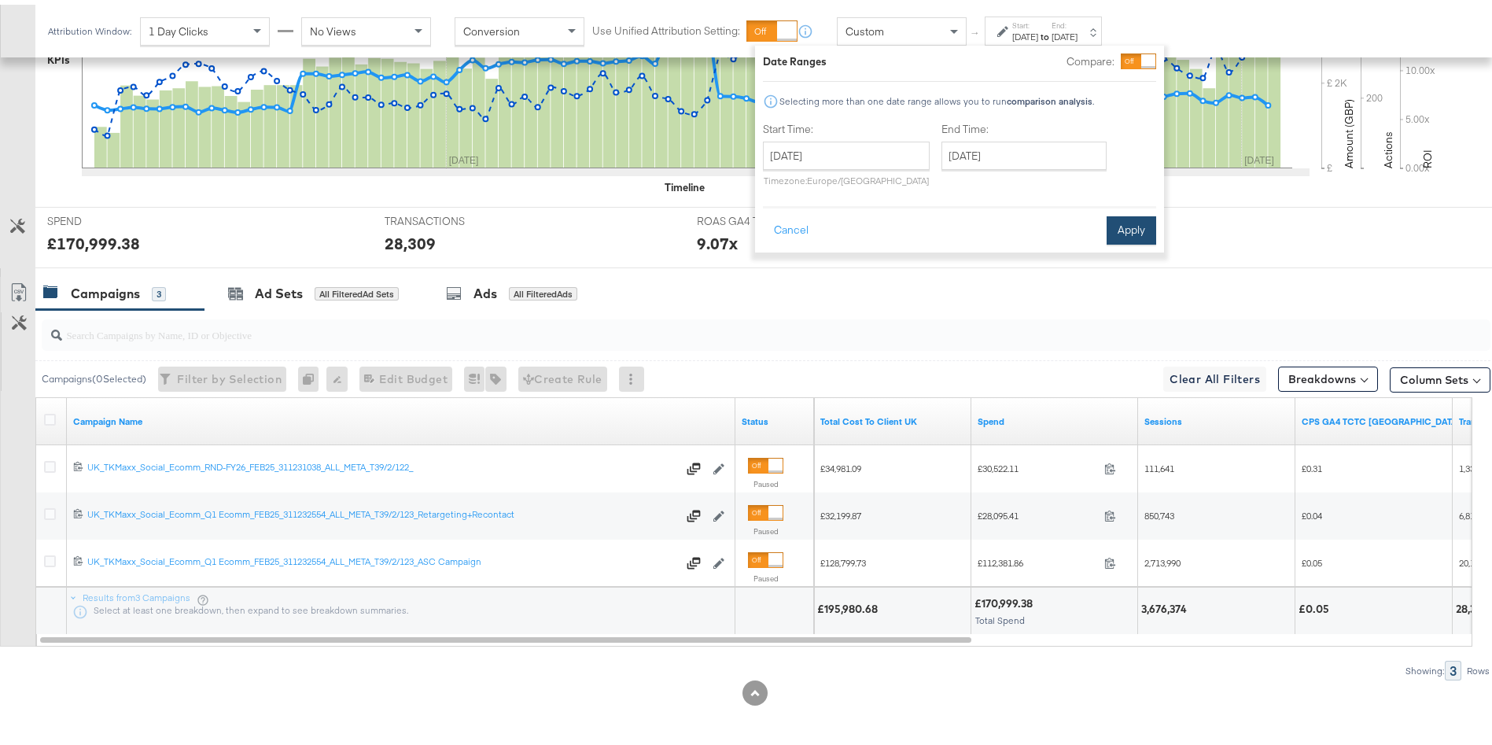
click at [1146, 229] on button "Apply" at bounding box center [1132, 226] width 50 height 28
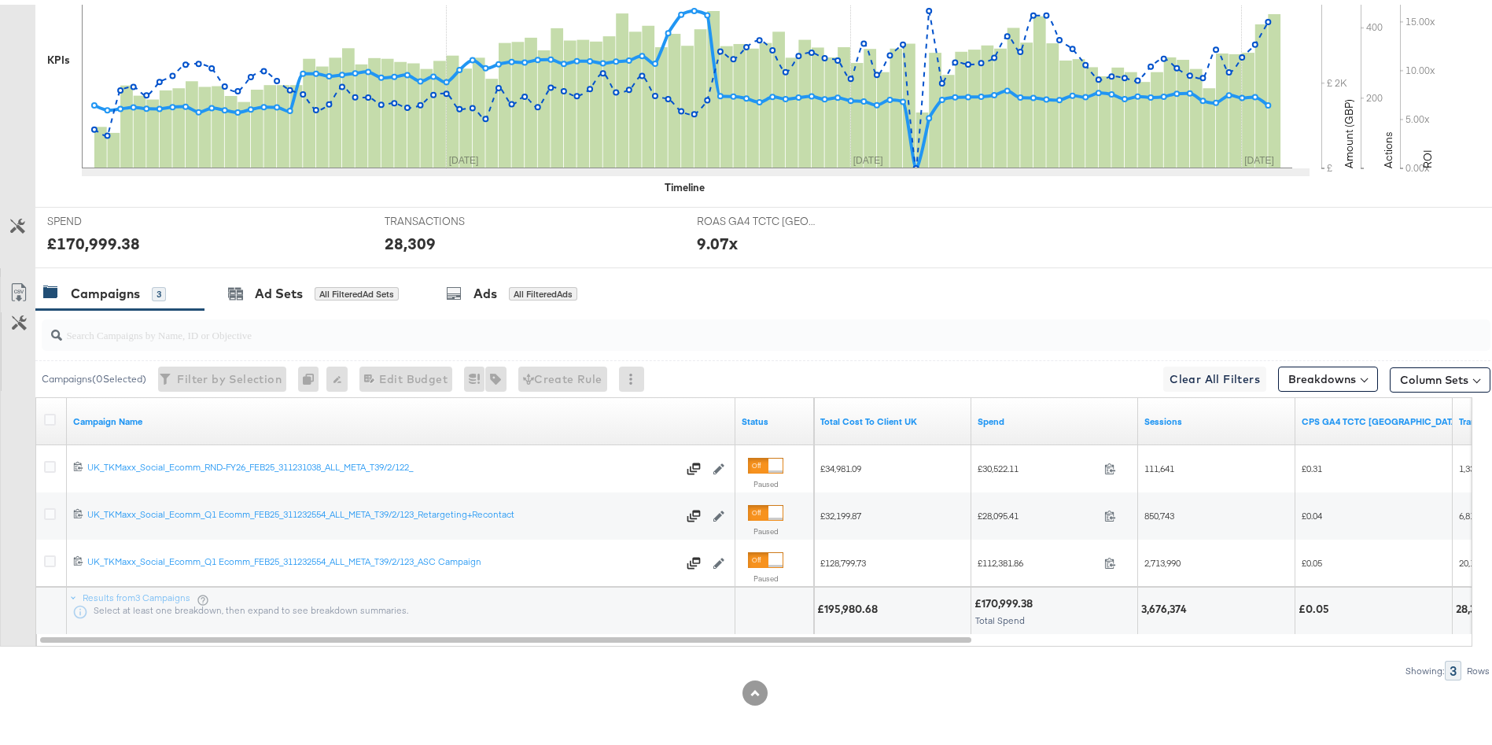
scroll to position [0, 0]
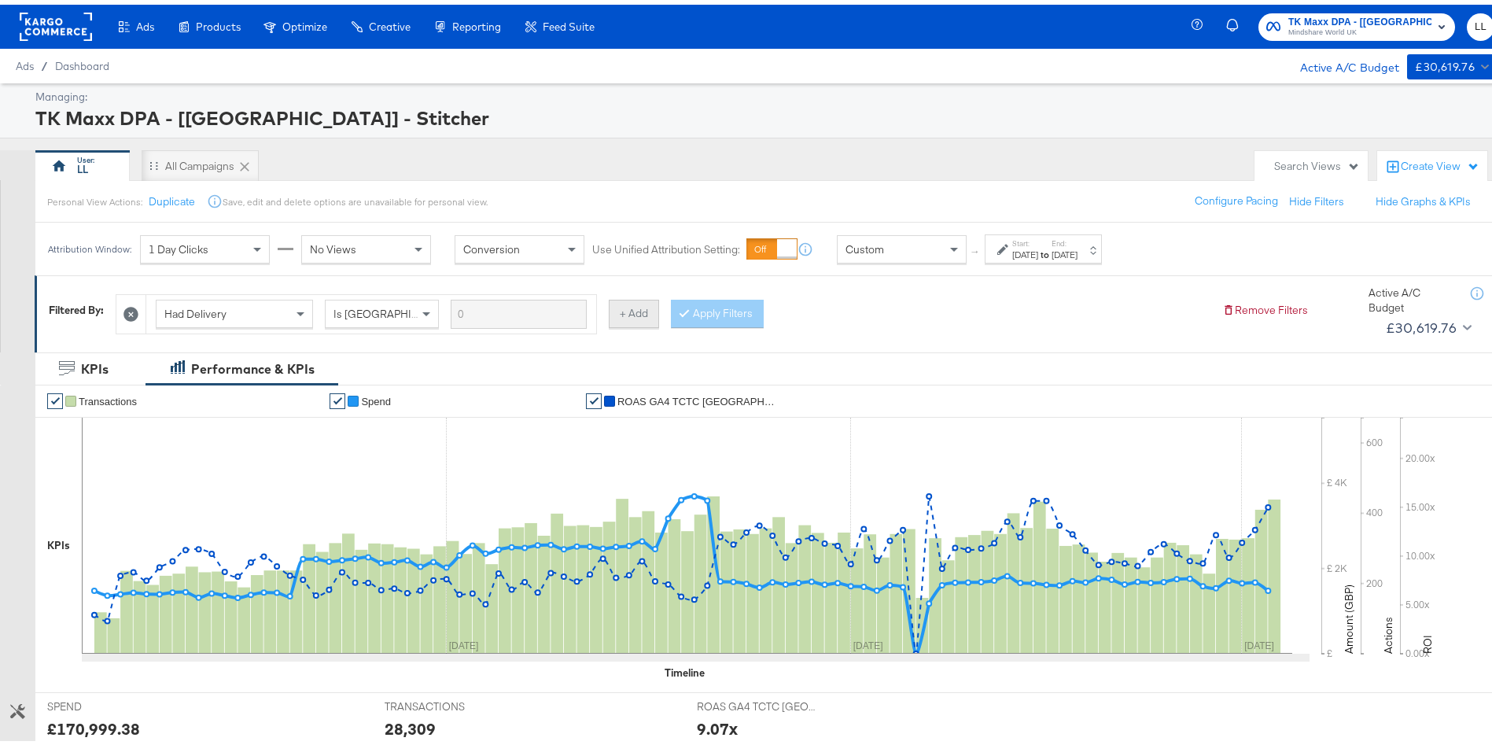
click at [646, 308] on button "+ Add" at bounding box center [634, 309] width 50 height 28
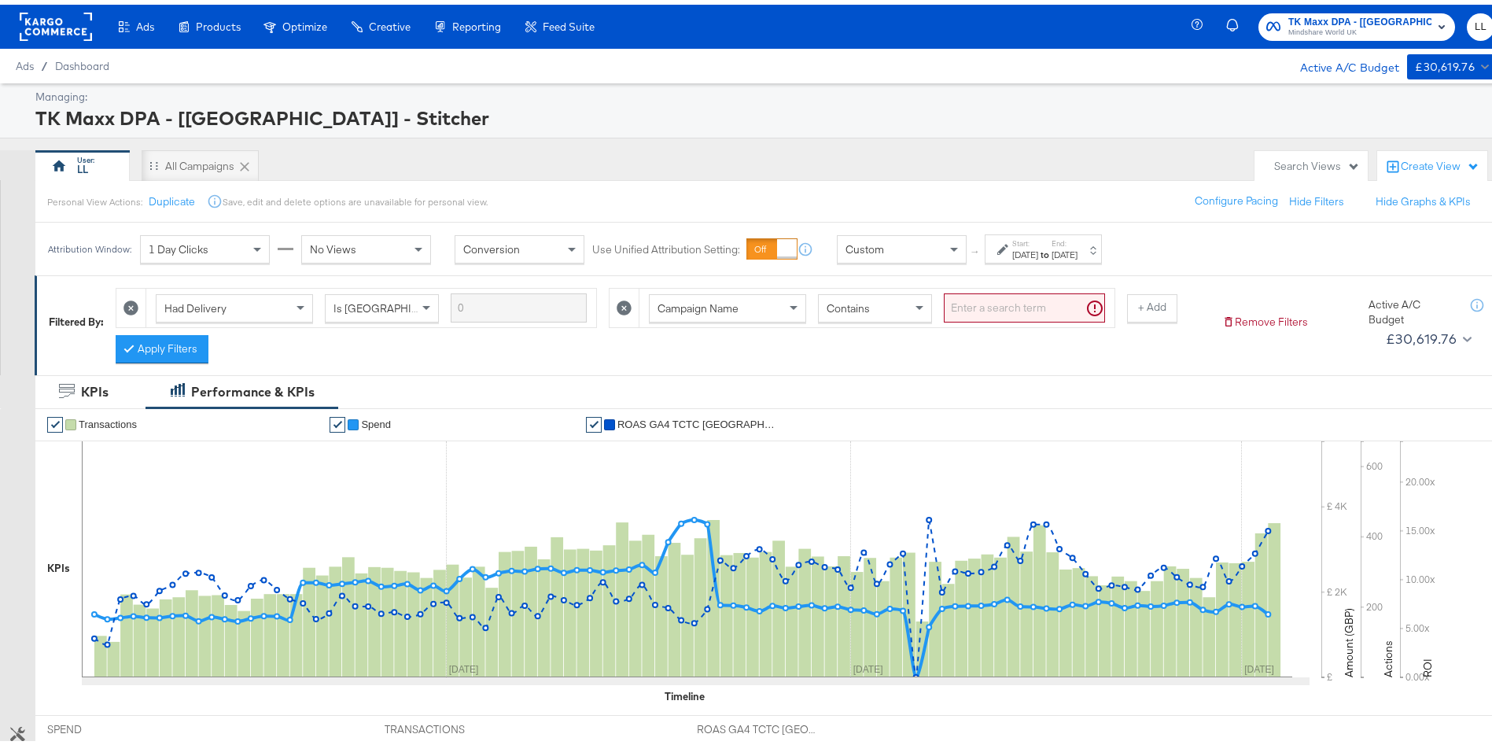
click at [725, 306] on span "Campaign Name" at bounding box center [698, 304] width 81 height 14
click at [884, 303] on div "Contains" at bounding box center [875, 303] width 113 height 27
click at [1004, 303] on input "search" at bounding box center [1024, 303] width 161 height 29
type input "RND"
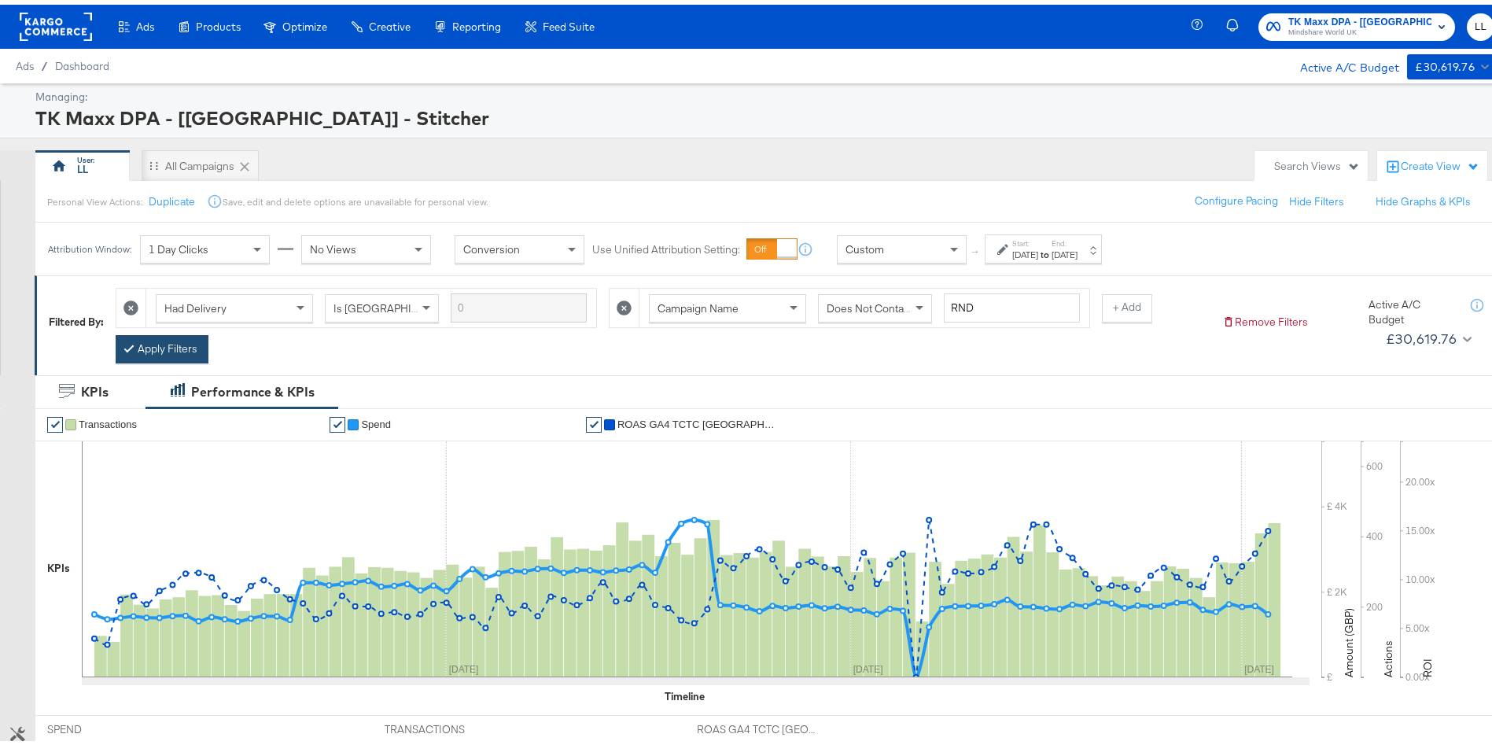
click at [167, 352] on button "Apply Filters" at bounding box center [162, 344] width 93 height 28
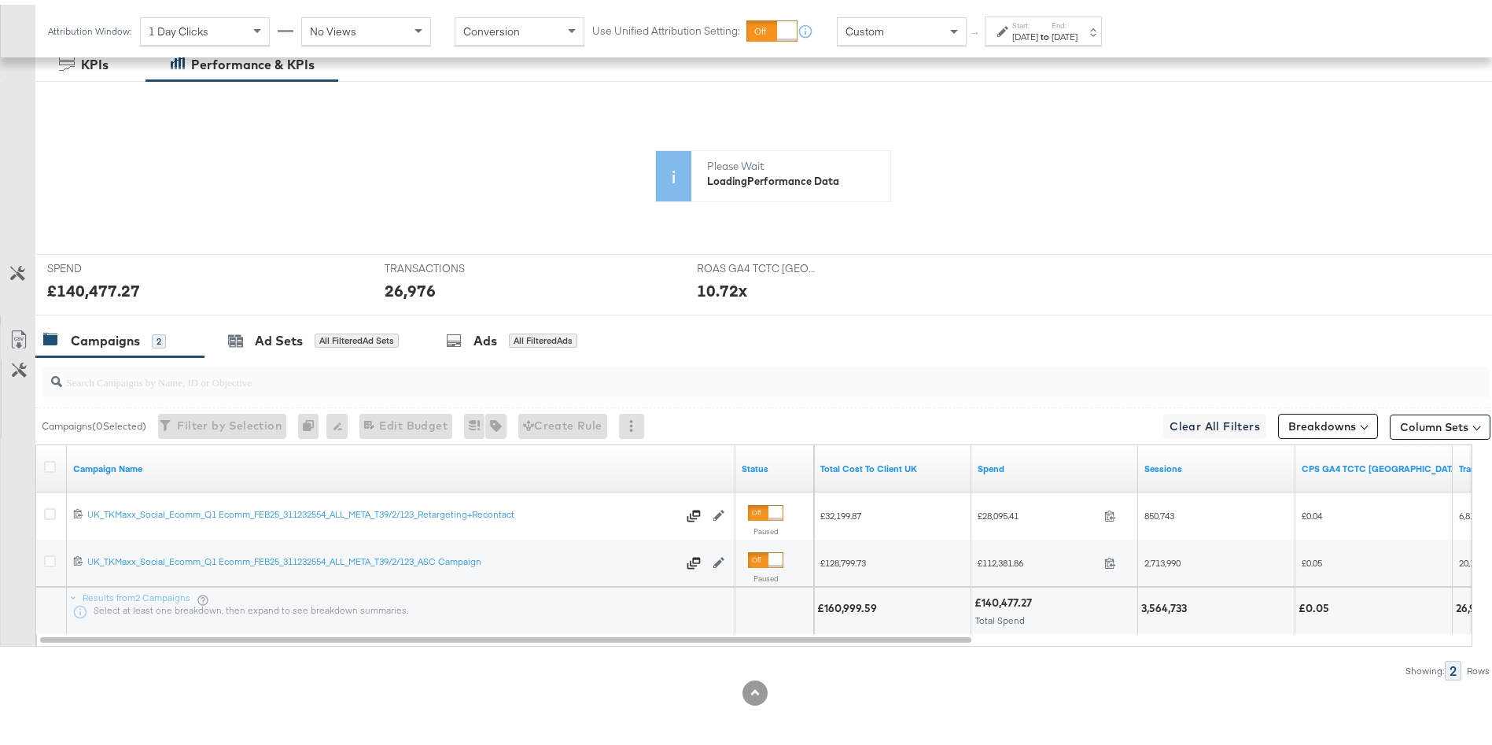
scroll to position [0, 0]
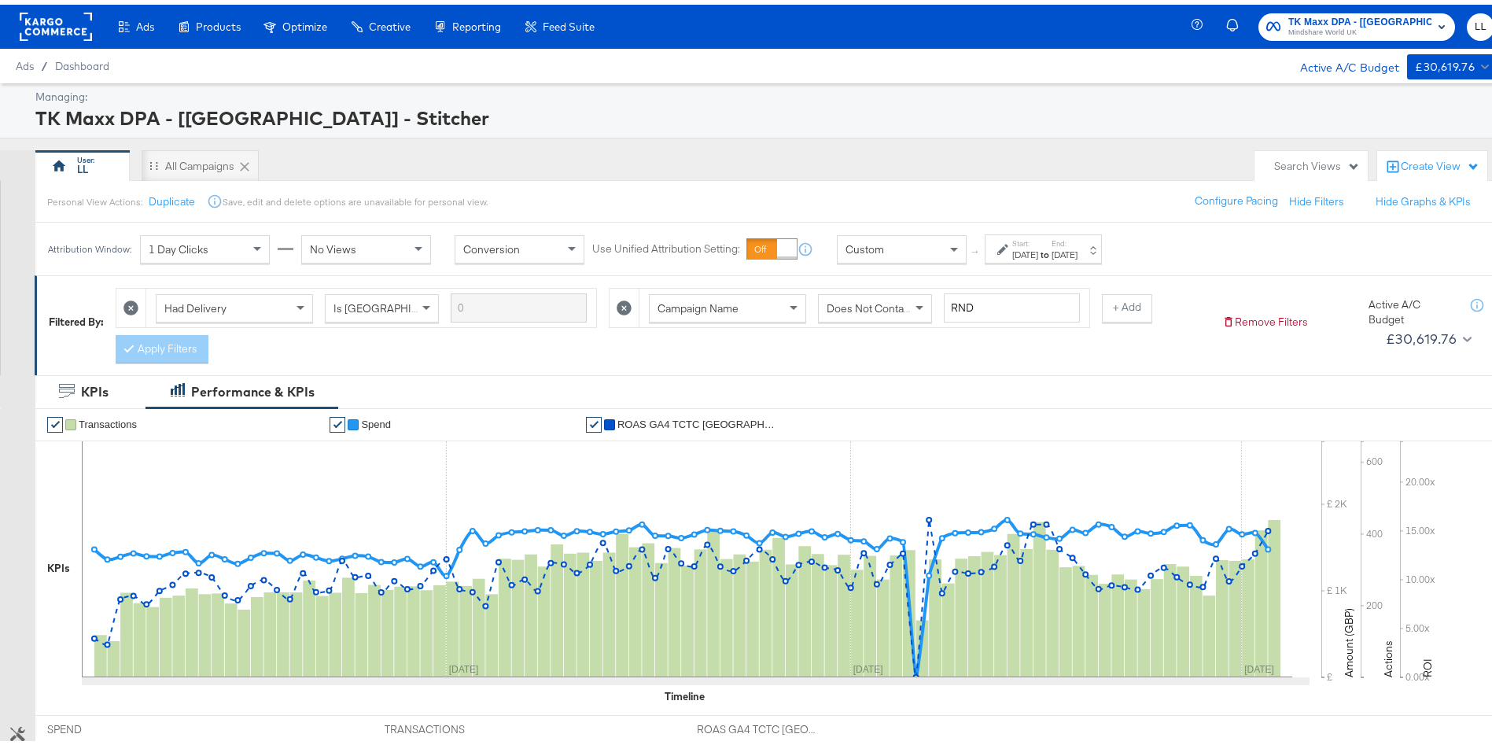
click at [1025, 238] on label "Start:" at bounding box center [1026, 239] width 26 height 10
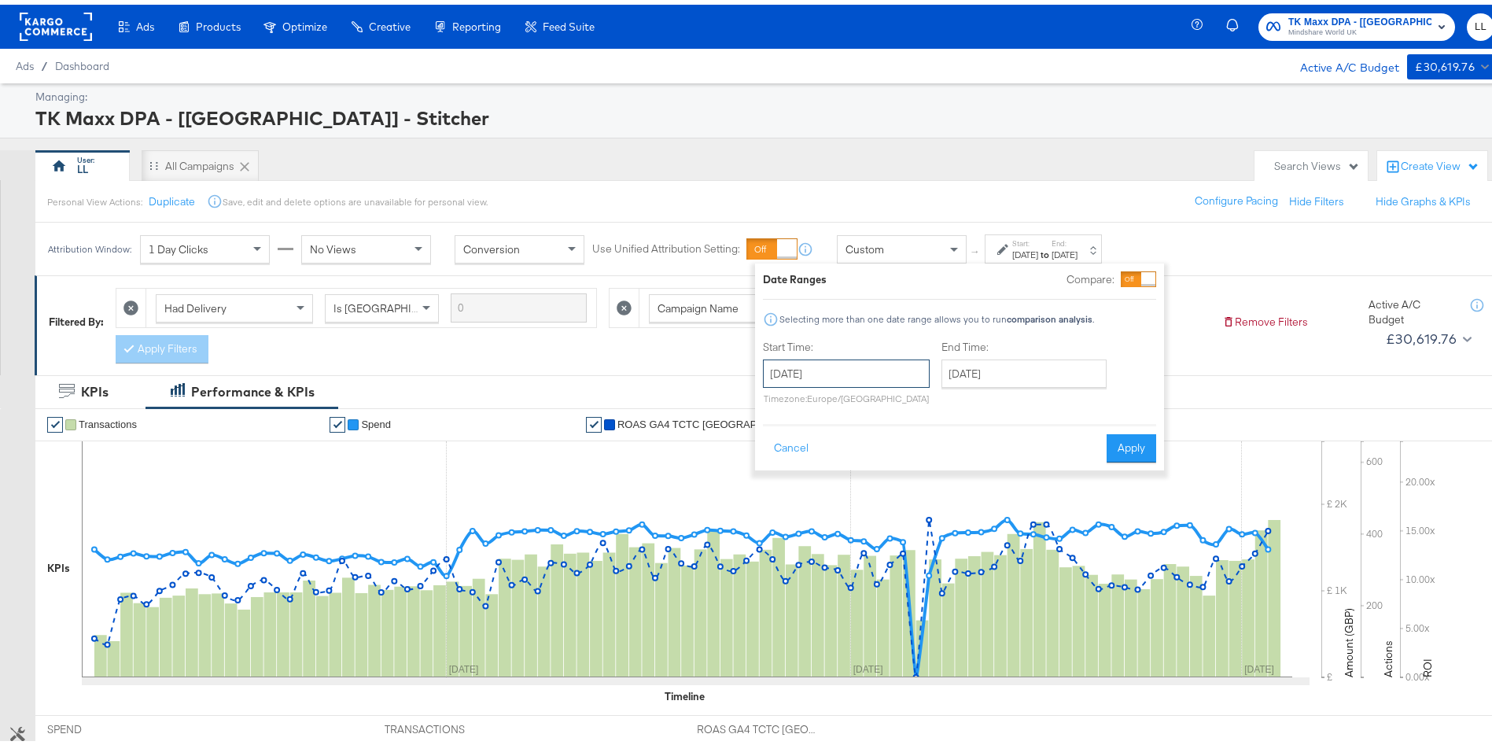
click at [830, 366] on input "[DATE]" at bounding box center [846, 369] width 167 height 28
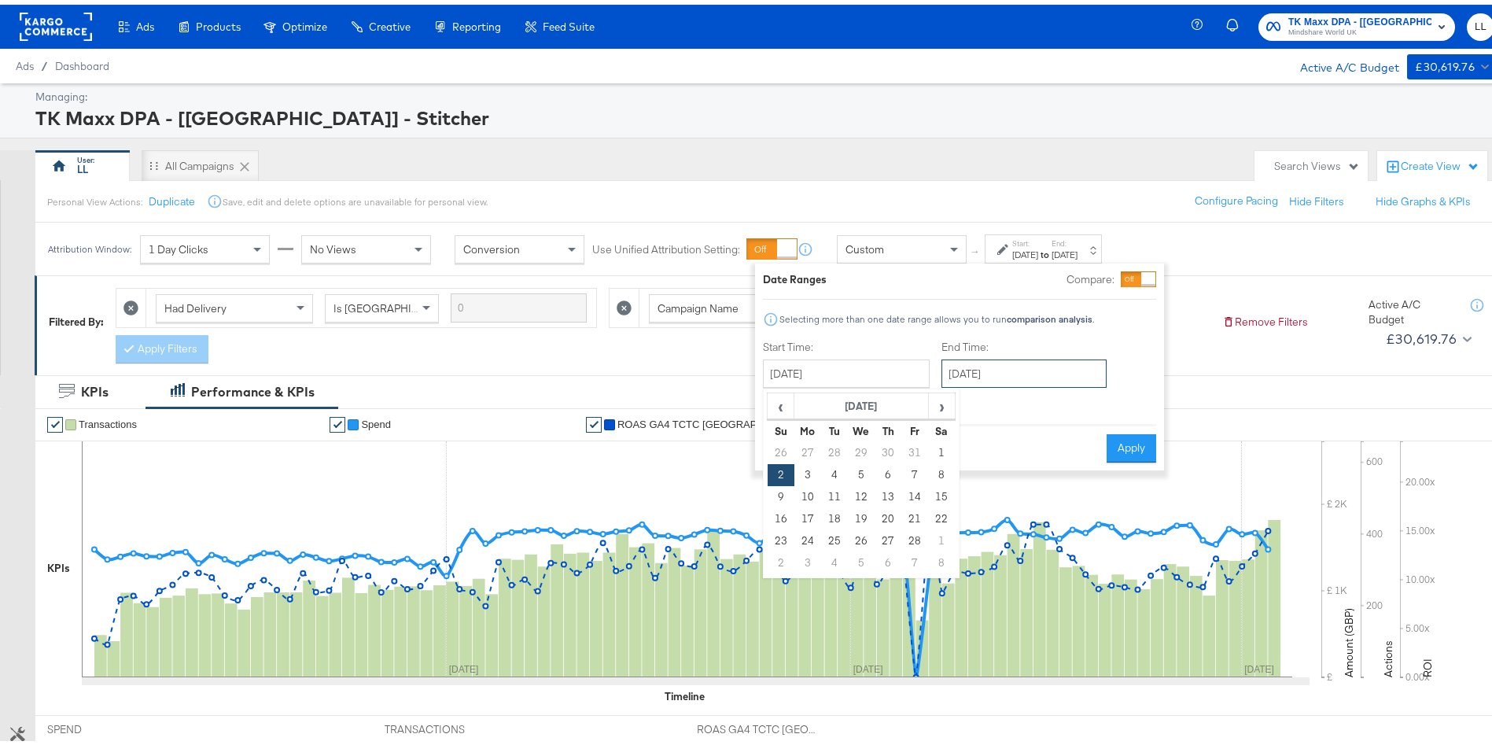
click at [1033, 364] on input "[DATE]" at bounding box center [1024, 369] width 165 height 28
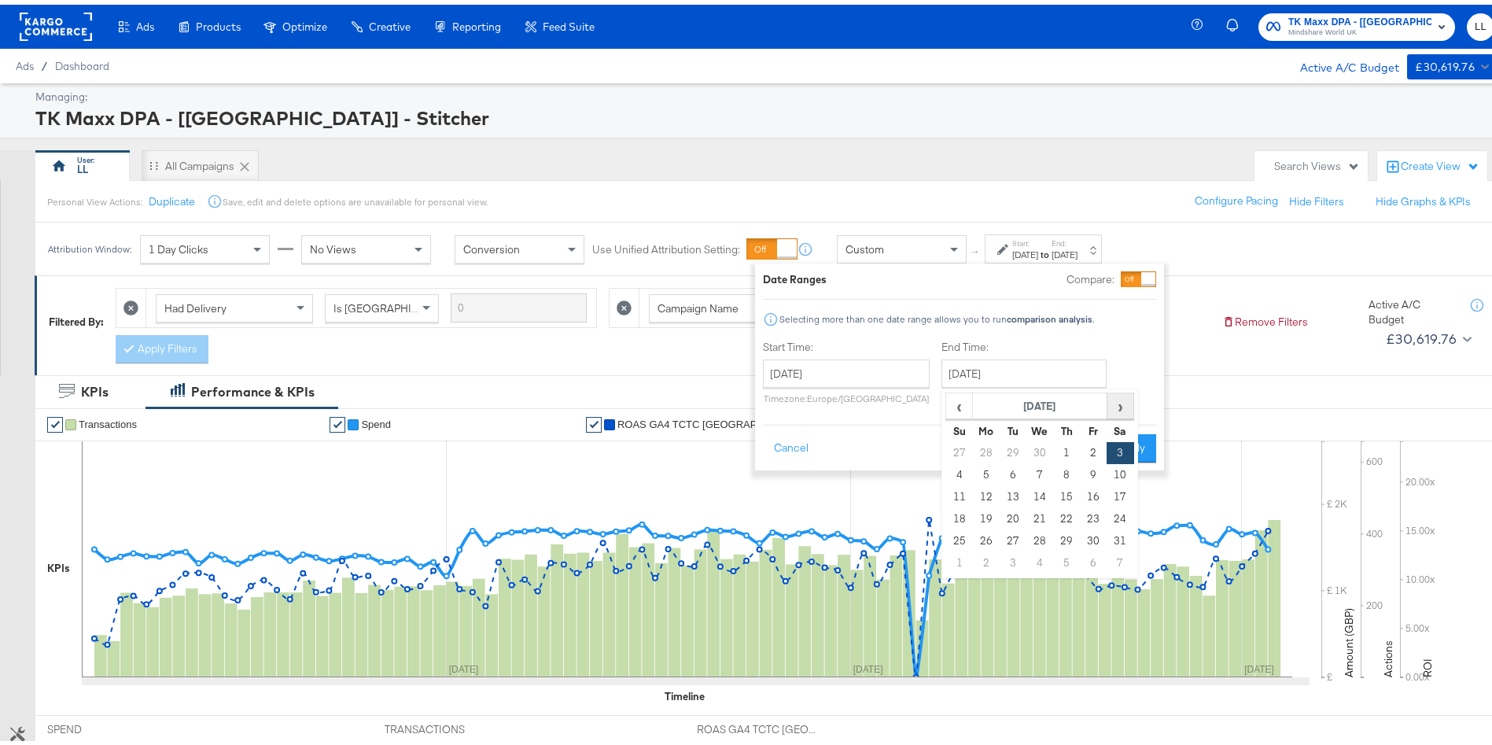
click at [1127, 401] on span "›" at bounding box center [1121, 401] width 24 height 24
click at [965, 389] on span "‹" at bounding box center [959, 401] width 24 height 24
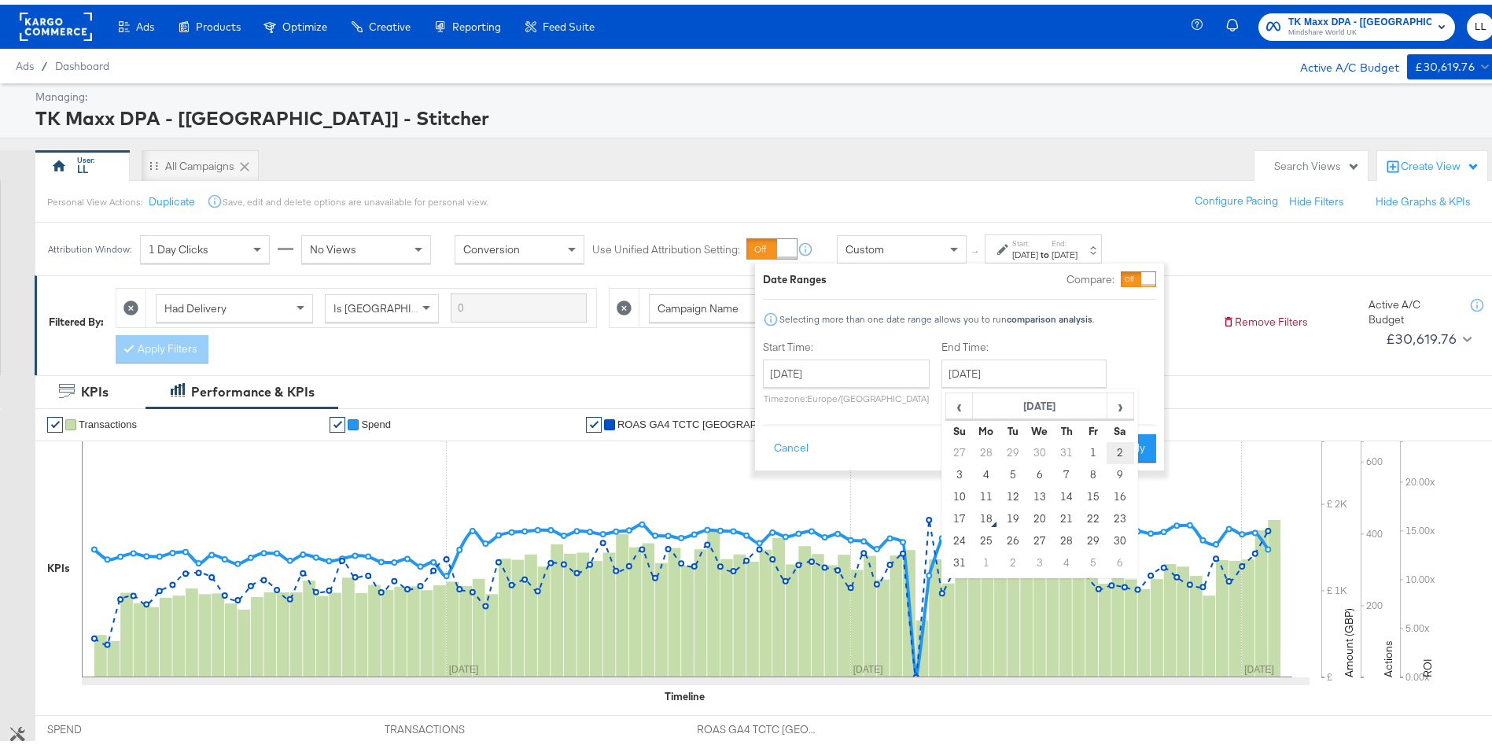
click at [1128, 448] on td "2" at bounding box center [1120, 448] width 27 height 22
type input "[DATE]"
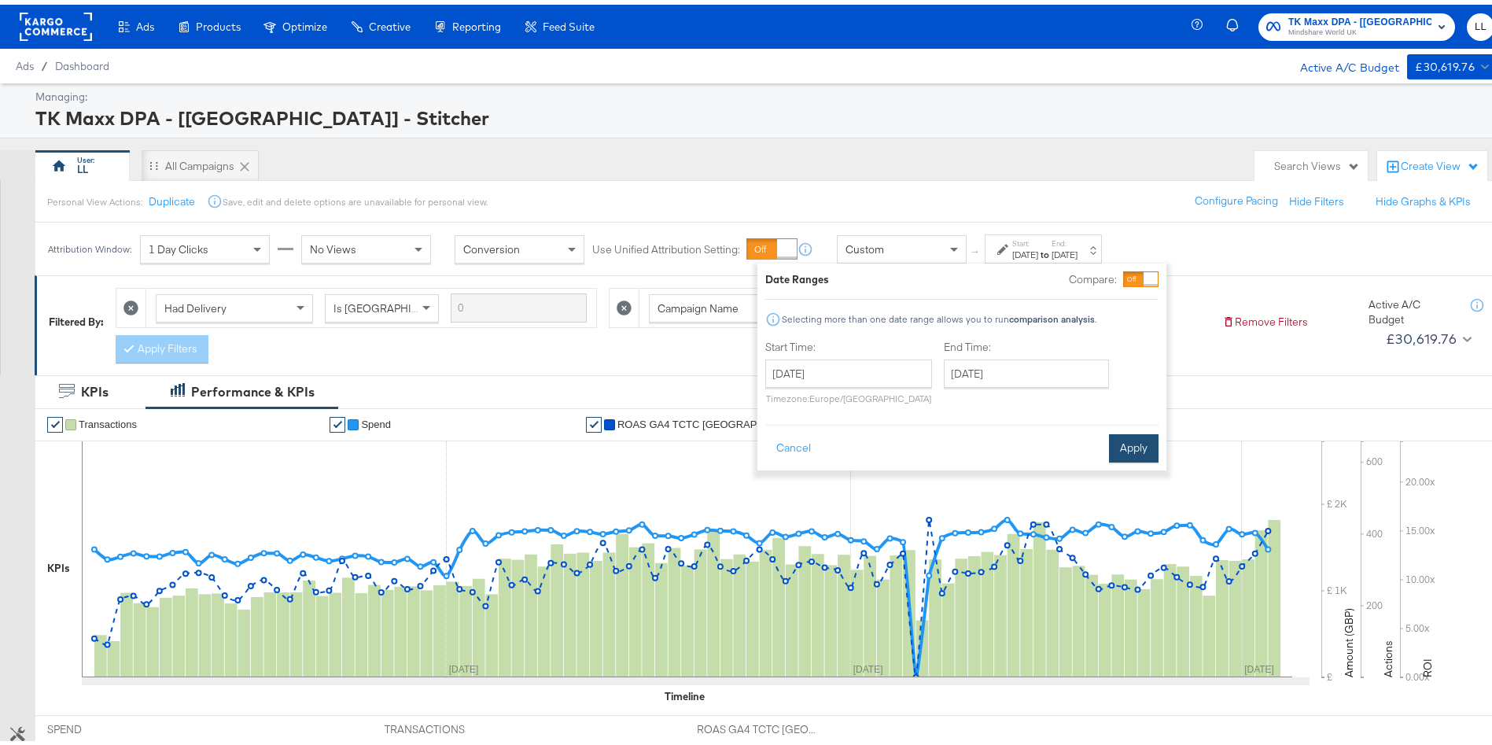
click at [1130, 448] on button "Apply" at bounding box center [1134, 444] width 50 height 28
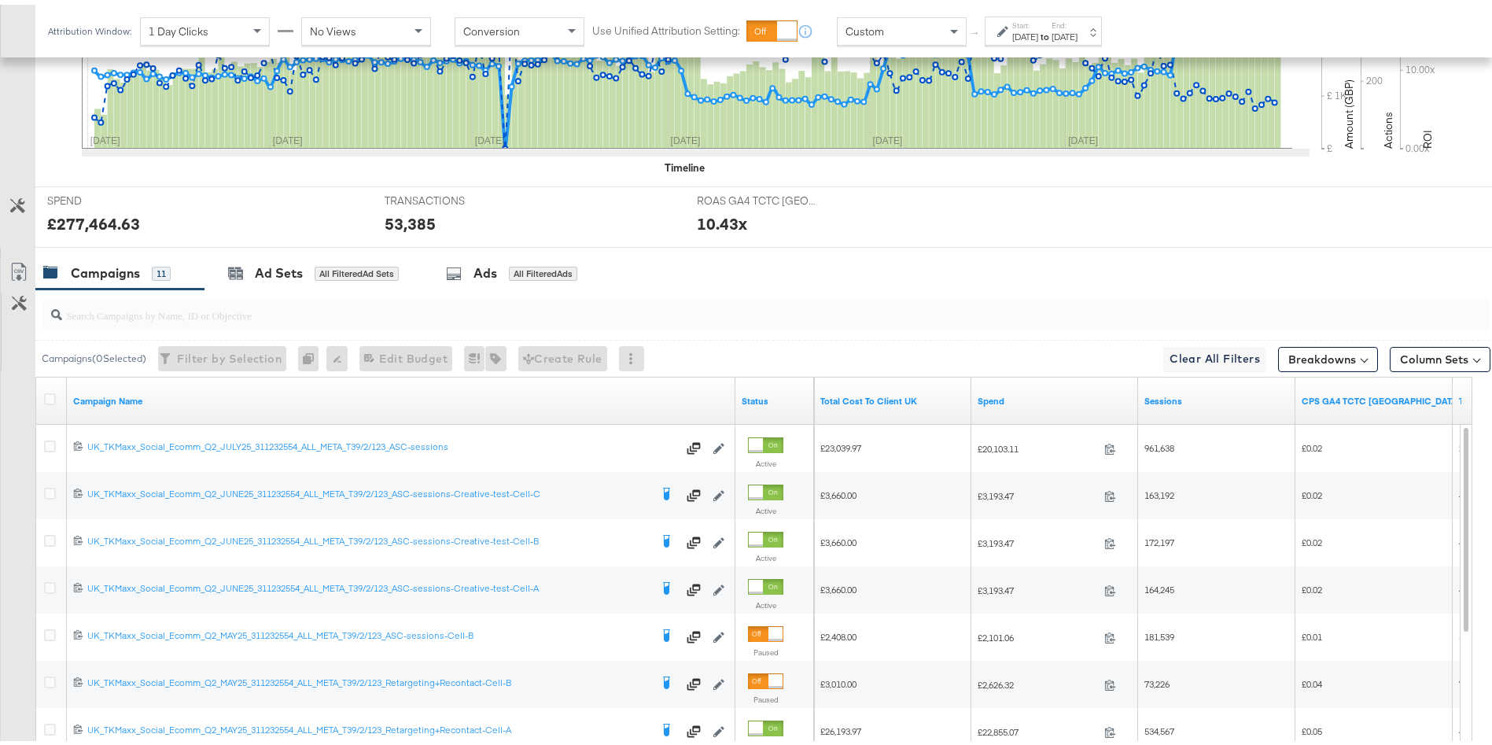
scroll to position [662, 0]
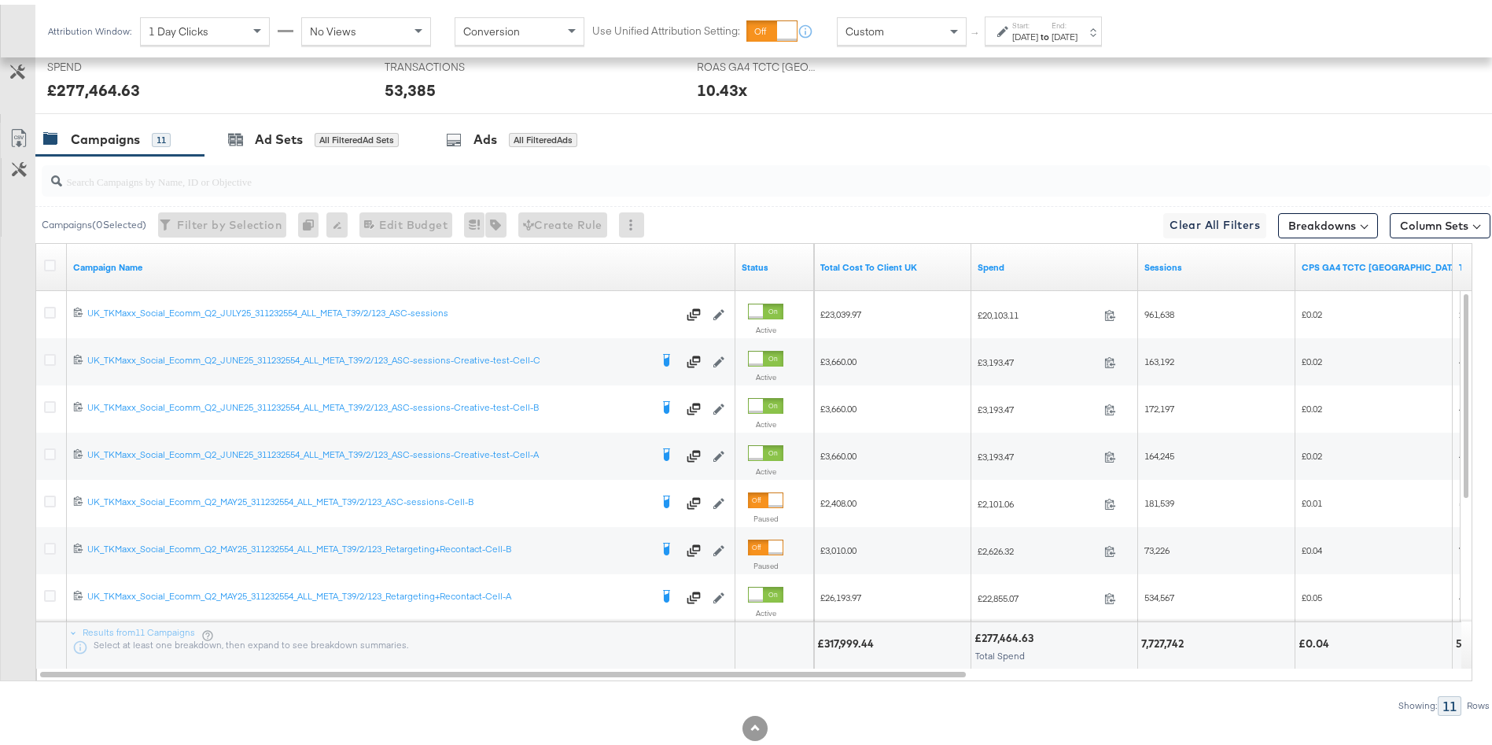
click at [1052, 632] on div at bounding box center [1087, 633] width 96 height 15
drag, startPoint x: 1052, startPoint y: 632, endPoint x: 980, endPoint y: 637, distance: 72.6
click at [980, 637] on div "£277,464.63" at bounding box center [1055, 633] width 160 height 15
click at [1040, 633] on div at bounding box center [1087, 633] width 96 height 15
drag, startPoint x: 1040, startPoint y: 633, endPoint x: 968, endPoint y: 634, distance: 71.6
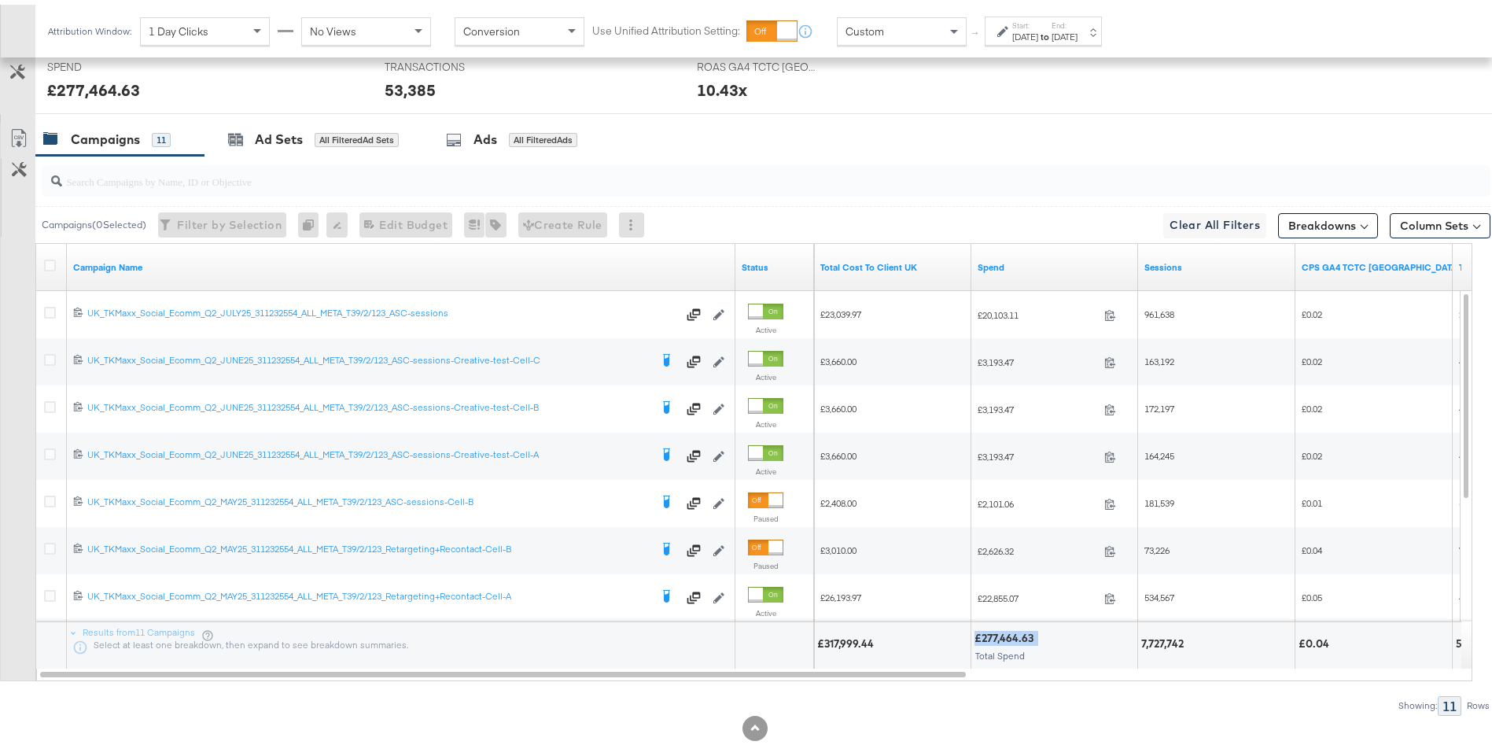
click at [832, 638] on div "£317,999.44" at bounding box center [847, 639] width 61 height 15
drag, startPoint x: 873, startPoint y: 639, endPoint x: 819, endPoint y: 638, distance: 53.5
click at [819, 638] on div "£317,999.44" at bounding box center [847, 639] width 61 height 15
copy div "£317,999.44"
